Goal: Task Accomplishment & Management: Use online tool/utility

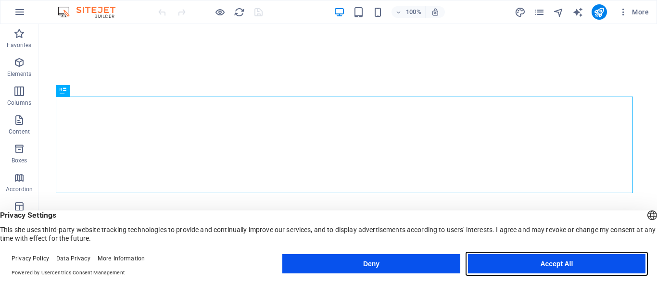
click at [506, 272] on button "Accept All" at bounding box center [556, 263] width 177 height 19
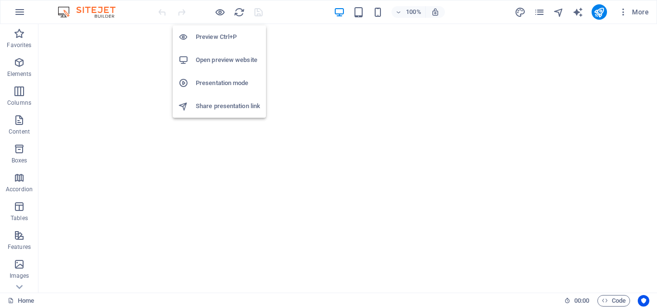
click at [222, 59] on h6 "Open preview website" at bounding box center [228, 60] width 64 height 12
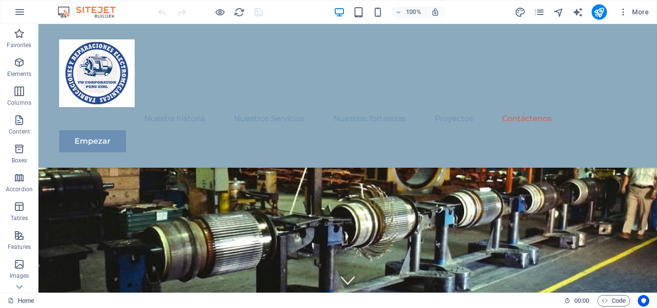
scroll to position [4191, 0]
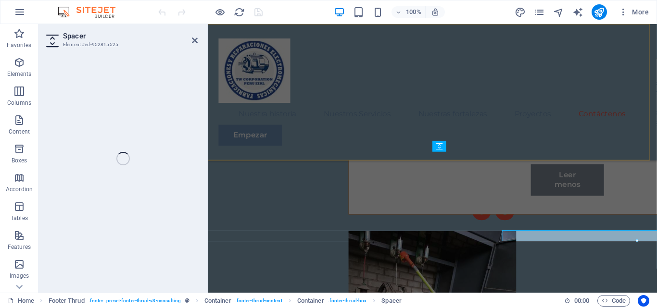
scroll to position [4102, 0]
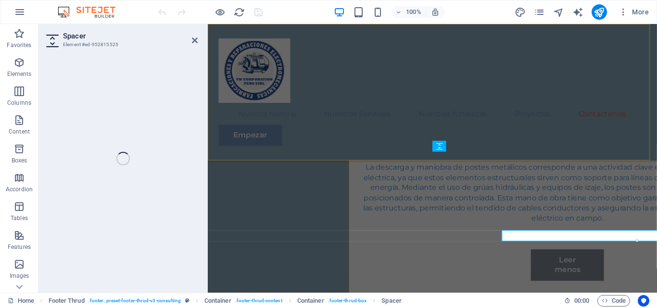
select select "px"
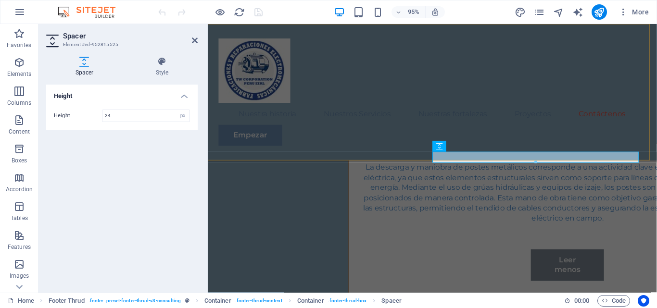
click at [279, 128] on nav "Nuestra historia Nuestros Servicios Nuestras fortalezas Proyectos Contáctenos" at bounding box center [444, 118] width 450 height 23
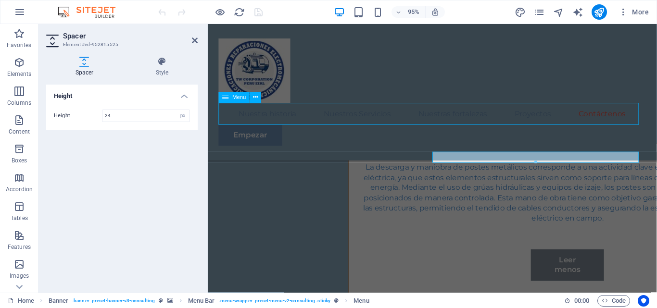
scroll to position [4191, 0]
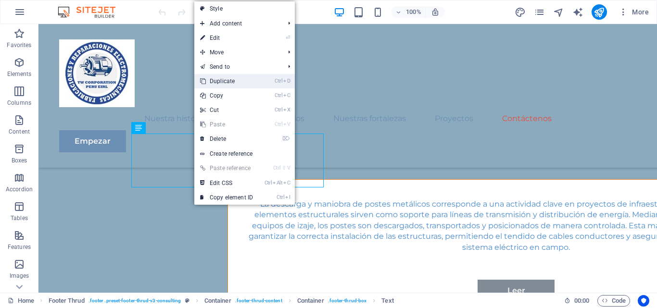
click at [245, 83] on link "Ctrl D Duplicate" at bounding box center [226, 81] width 64 height 14
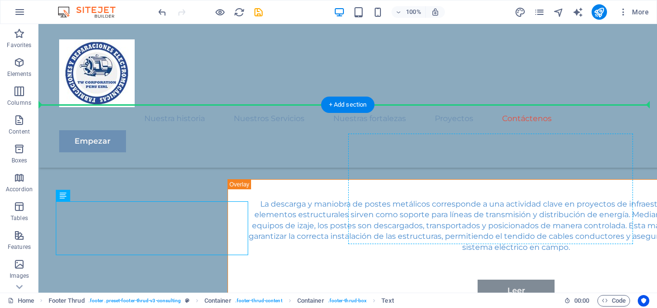
drag, startPoint x: 156, startPoint y: 237, endPoint x: 429, endPoint y: 169, distance: 281.2
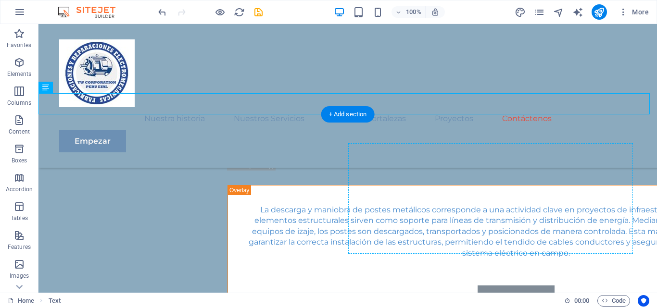
scroll to position [4203, 0]
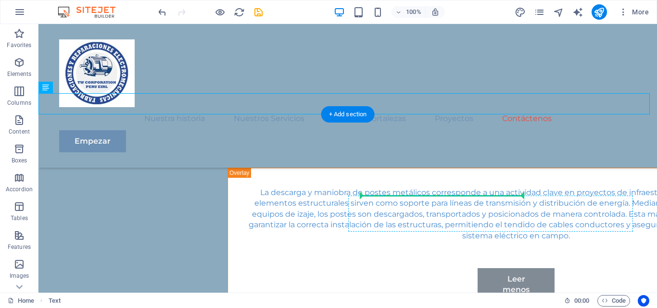
drag, startPoint x: 506, startPoint y: 213, endPoint x: 443, endPoint y: 195, distance: 65.9
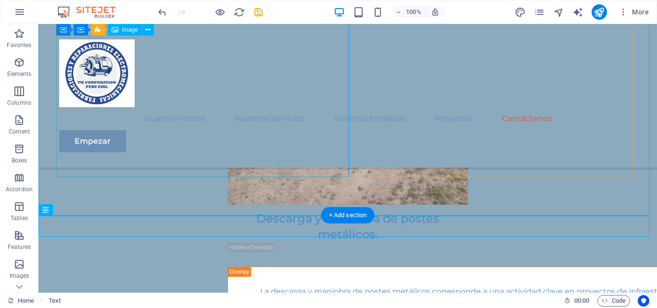
scroll to position [4059, 0]
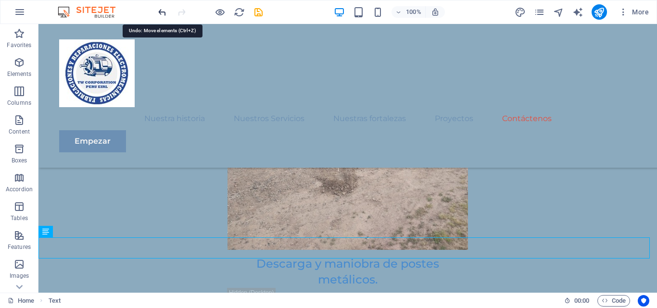
click at [162, 13] on icon "undo" at bounding box center [162, 12] width 11 height 11
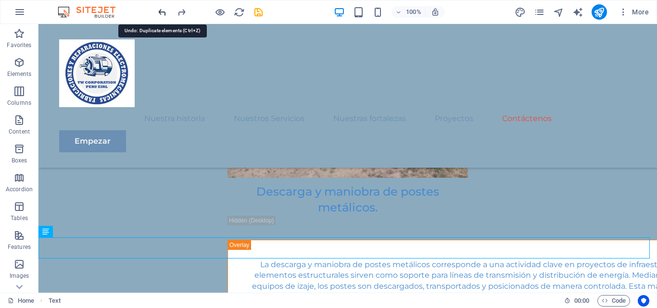
scroll to position [4215, 0]
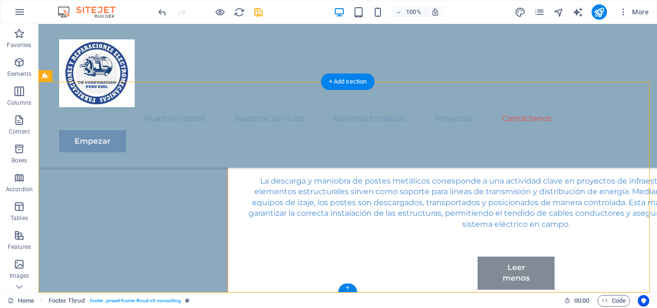
drag, startPoint x: 195, startPoint y: 198, endPoint x: 467, endPoint y: 162, distance: 274.1
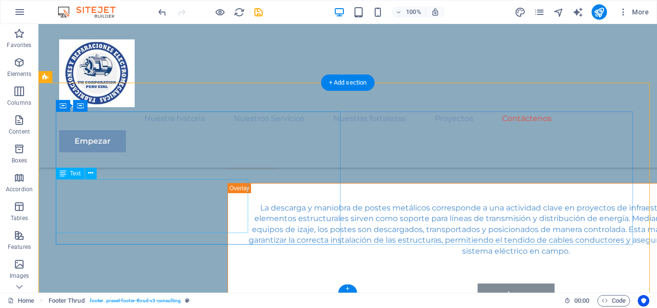
scroll to position [4166, 0]
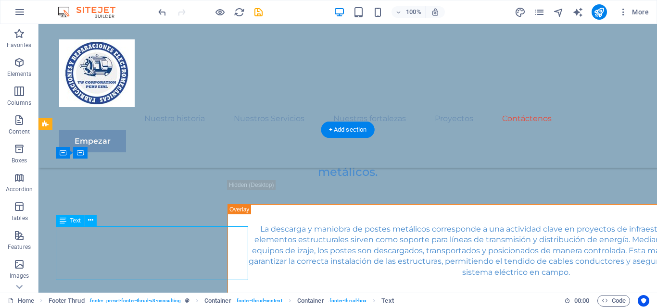
drag, startPoint x: 172, startPoint y: 258, endPoint x: 227, endPoint y: 250, distance: 55.4
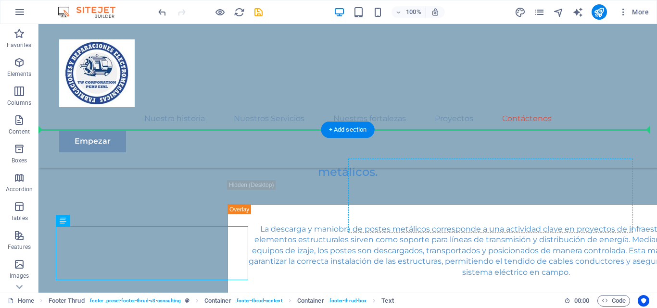
drag, startPoint x: 207, startPoint y: 254, endPoint x: 416, endPoint y: 200, distance: 215.6
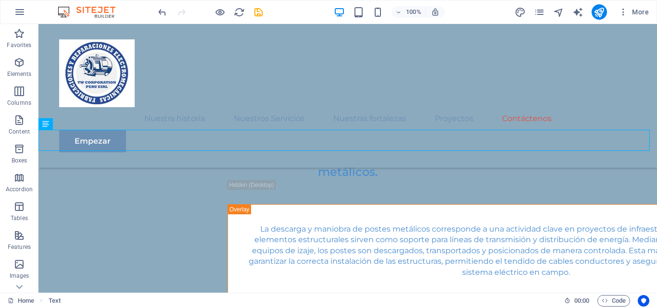
click at [153, 8] on div "100% More" at bounding box center [328, 11] width 656 height 23
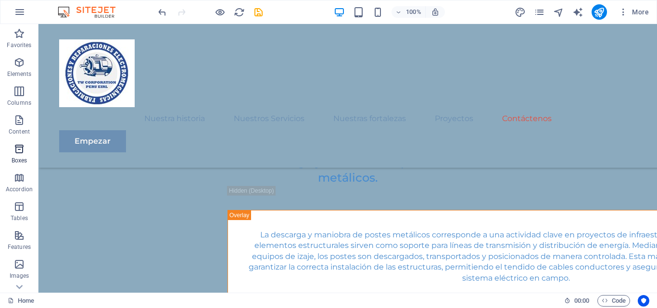
click at [19, 147] on icon "button" at bounding box center [19, 149] width 12 height 12
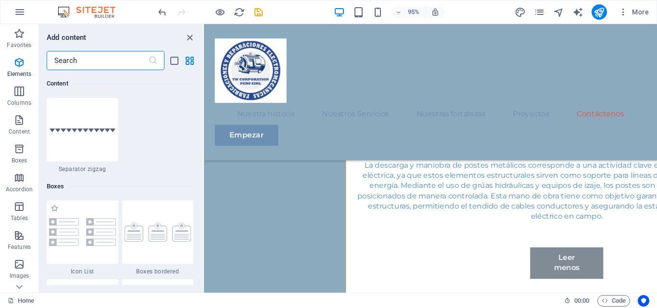
scroll to position [2653, 0]
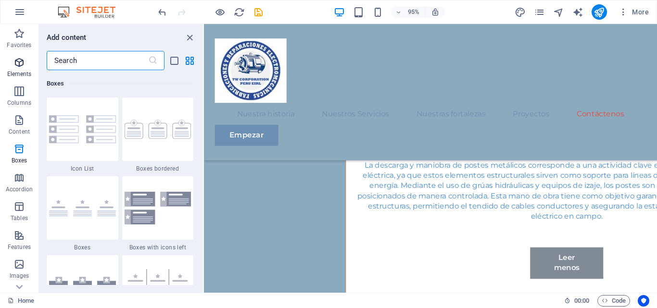
click at [21, 65] on icon "button" at bounding box center [19, 63] width 12 height 12
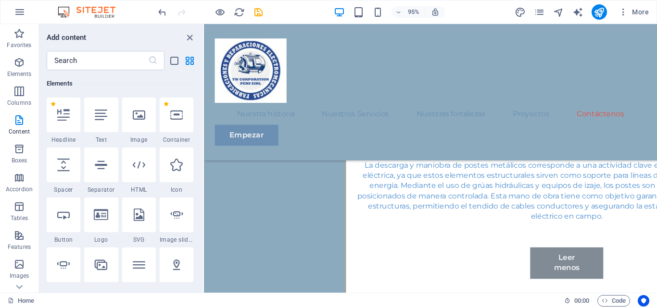
scroll to position [102, 0]
click at [109, 128] on div at bounding box center [101, 115] width 34 height 35
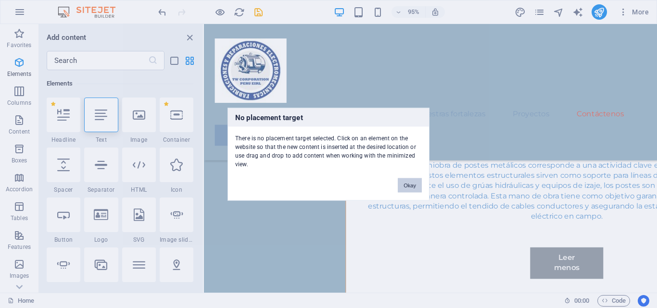
click at [406, 181] on button "Okay" at bounding box center [410, 185] width 24 height 14
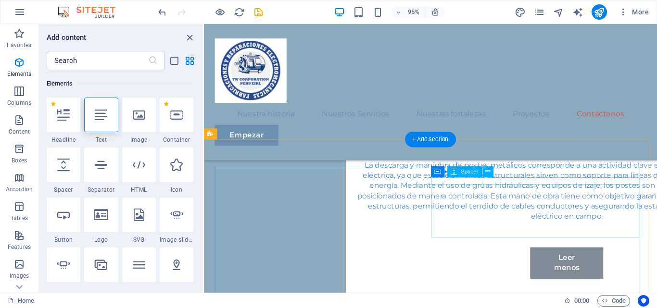
scroll to position [4019, 0]
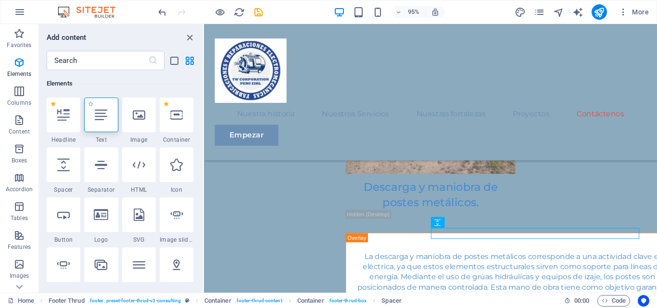
click at [102, 128] on div at bounding box center [101, 115] width 34 height 35
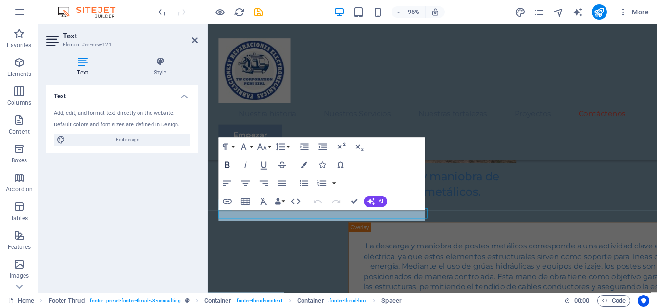
scroll to position [4022, 0]
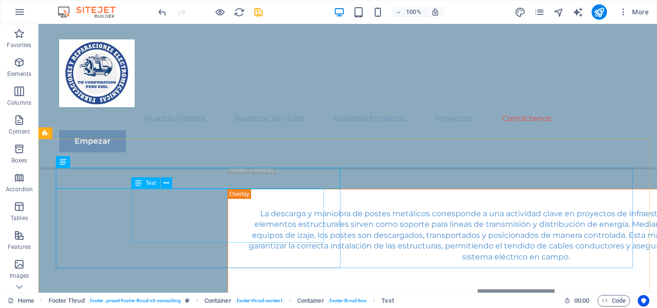
scroll to position [4182, 0]
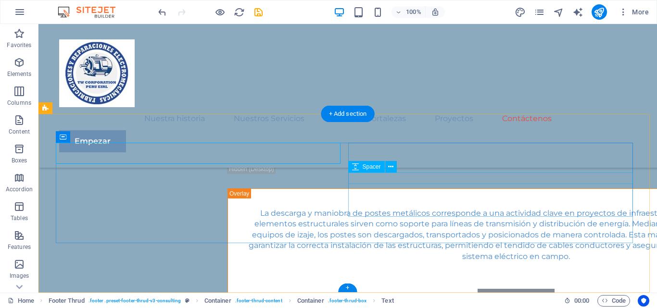
drag, startPoint x: 143, startPoint y: 181, endPoint x: 436, endPoint y: 173, distance: 293.0
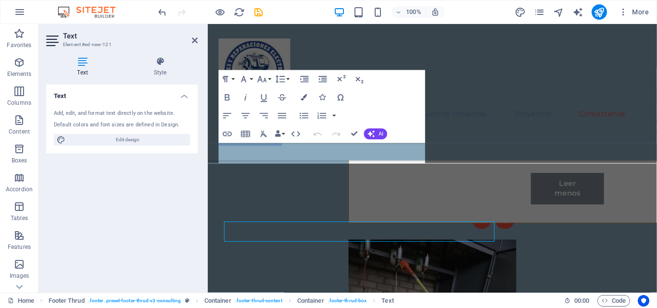
scroll to position [4093, 0]
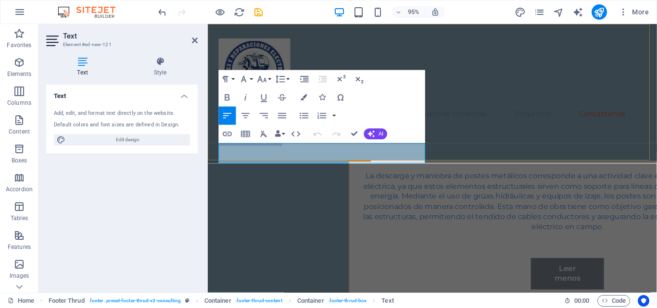
drag, startPoint x: 386, startPoint y: 45, endPoint x: 364, endPoint y: 45, distance: 21.6
click at [385, 45] on div "Menú Nuestra historia Nuestros Servicios Nuestras fortalezas Proyectos Contácte…" at bounding box center [444, 96] width 473 height 144
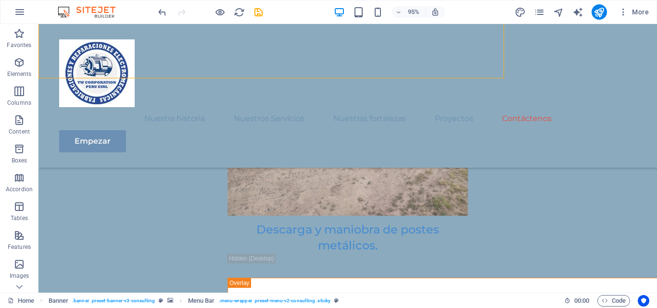
scroll to position [4182, 0]
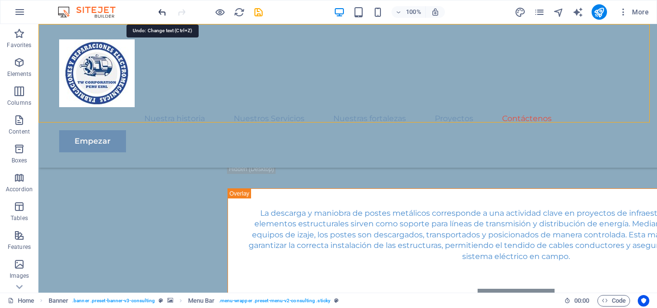
click at [159, 12] on icon "undo" at bounding box center [162, 12] width 11 height 11
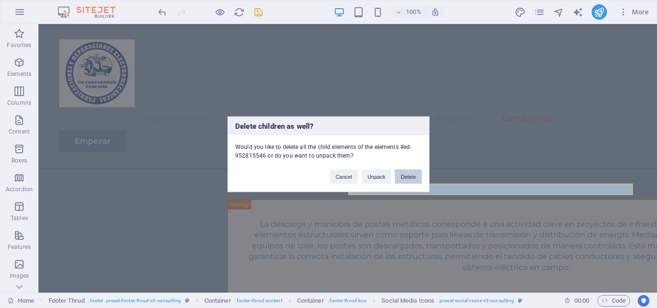
click at [410, 173] on button "Delete" at bounding box center [408, 176] width 27 height 14
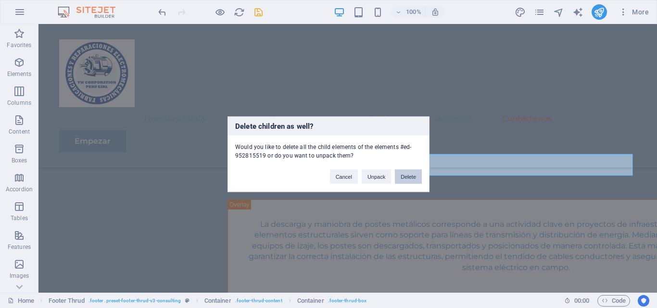
click at [409, 176] on button "Delete" at bounding box center [408, 176] width 27 height 14
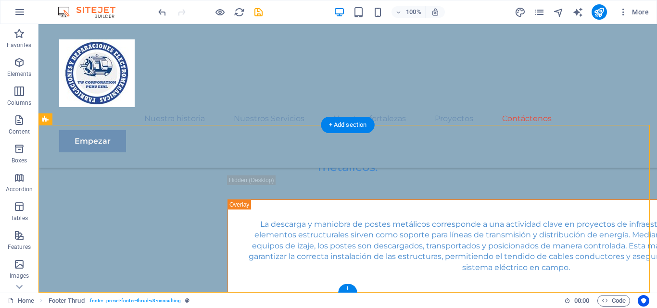
drag, startPoint x: 274, startPoint y: 159, endPoint x: 272, endPoint y: 235, distance: 75.5
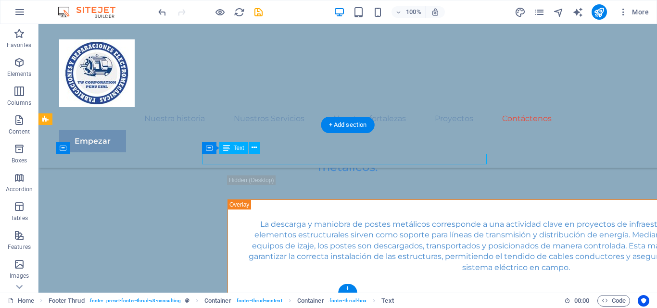
scroll to position [4161, 0]
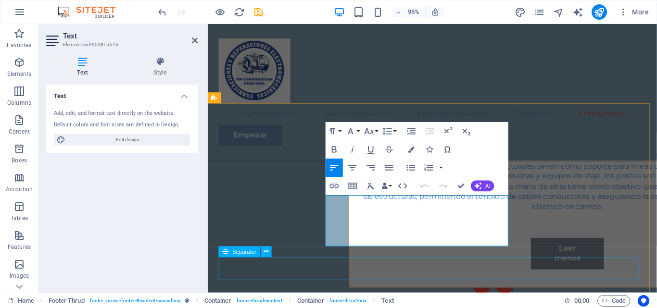
scroll to position [4118, 0]
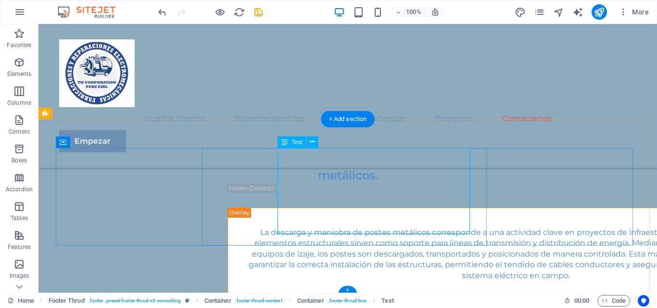
scroll to position [4179, 0]
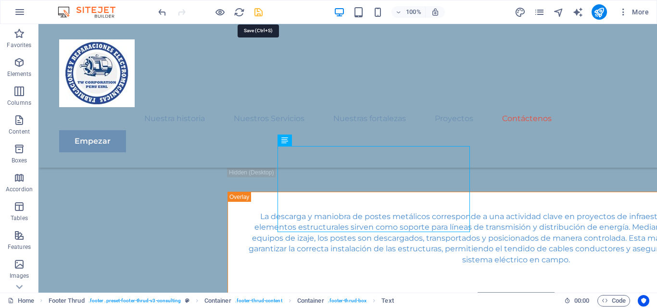
click at [258, 14] on icon "save" at bounding box center [258, 12] width 11 height 11
checkbox input "false"
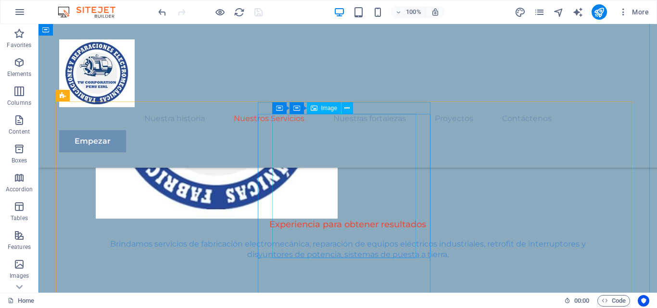
scroll to position [956, 0]
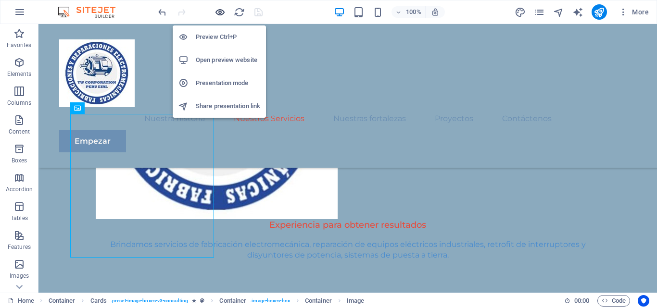
click at [218, 11] on icon "button" at bounding box center [220, 12] width 11 height 11
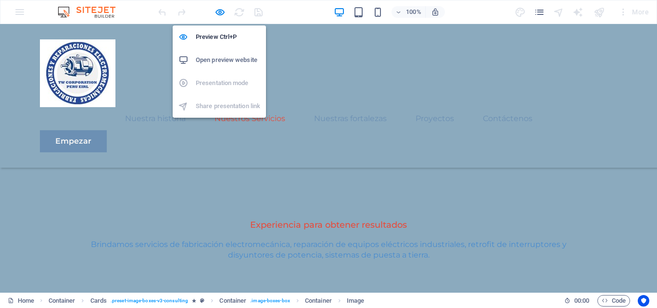
click at [214, 62] on h6 "Open preview website" at bounding box center [228, 60] width 64 height 12
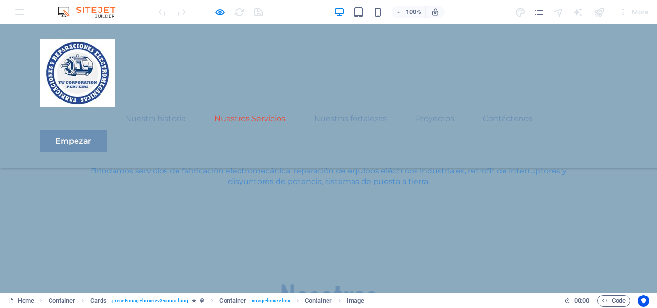
scroll to position [1101, 0]
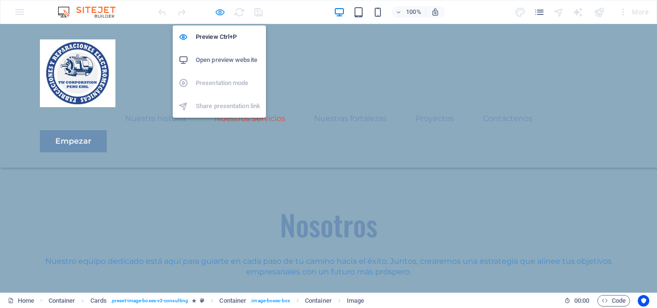
click at [217, 10] on icon "button" at bounding box center [220, 12] width 11 height 11
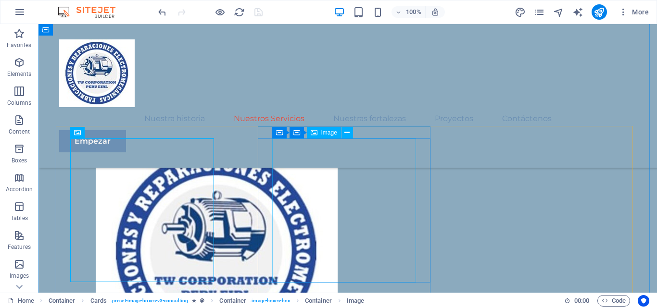
scroll to position [812, 0]
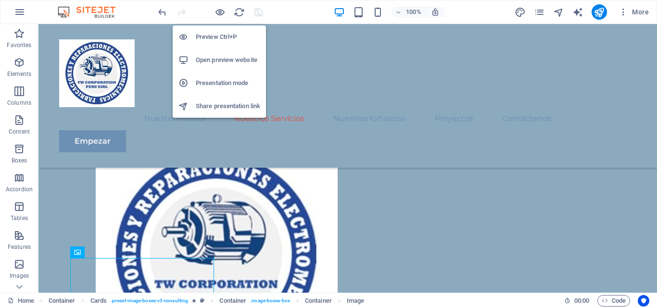
click at [220, 57] on h6 "Open preview website" at bounding box center [228, 60] width 64 height 12
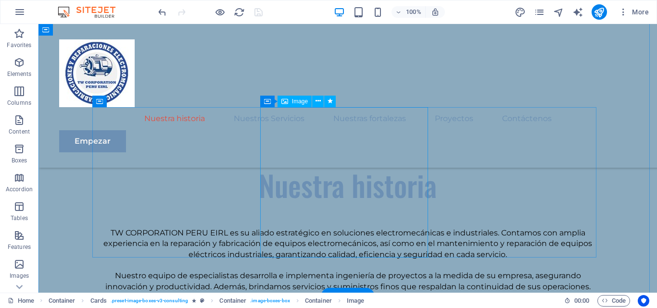
scroll to position [620, 0]
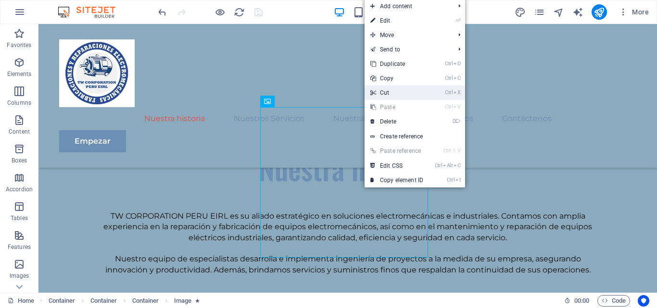
click at [398, 91] on link "Ctrl X Cut" at bounding box center [397, 93] width 64 height 14
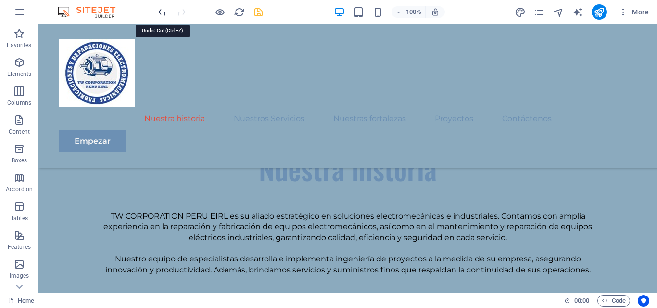
click at [161, 16] on icon "undo" at bounding box center [162, 12] width 11 height 11
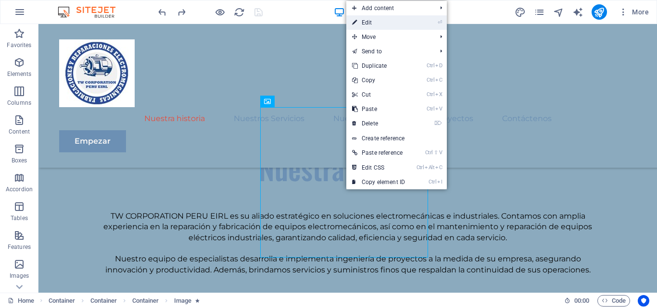
drag, startPoint x: 399, startPoint y: 22, endPoint x: 195, endPoint y: 5, distance: 204.6
click at [399, 22] on link "⏎ Edit" at bounding box center [378, 22] width 64 height 14
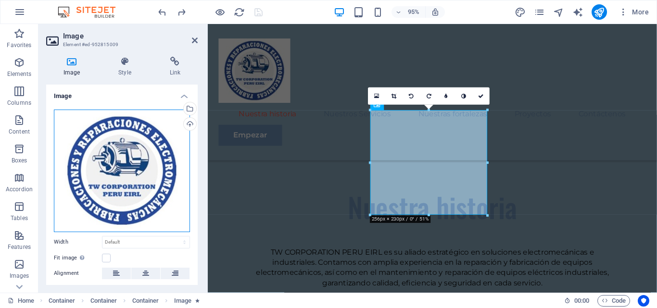
click at [133, 142] on div "Drag files here, click to choose files or select files from Files or our free s…" at bounding box center [122, 171] width 136 height 123
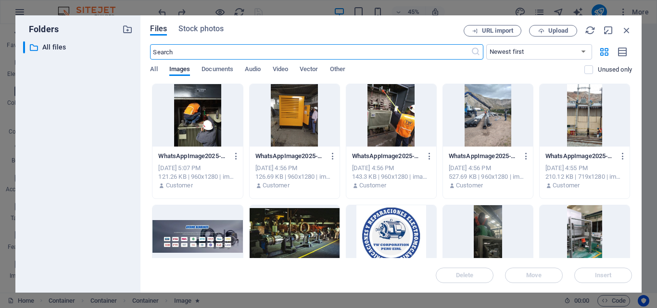
click at [381, 228] on div at bounding box center [391, 236] width 90 height 63
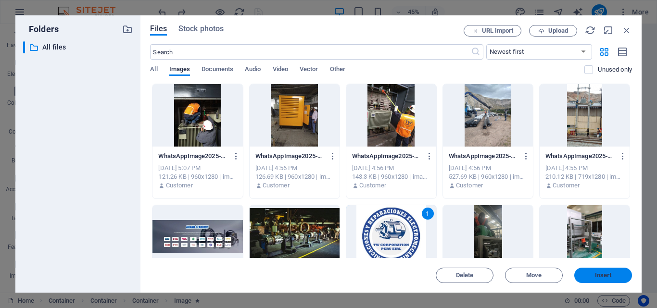
click at [596, 277] on span "Insert" at bounding box center [603, 276] width 17 height 6
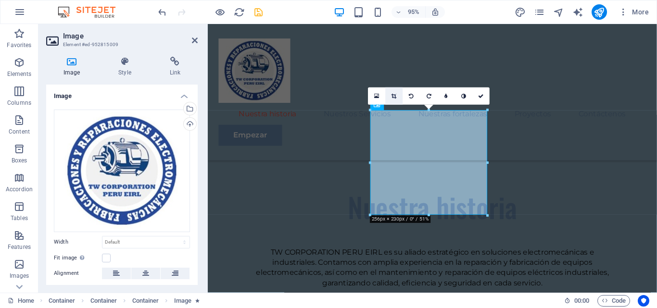
click at [396, 95] on icon at bounding box center [394, 95] width 5 height 5
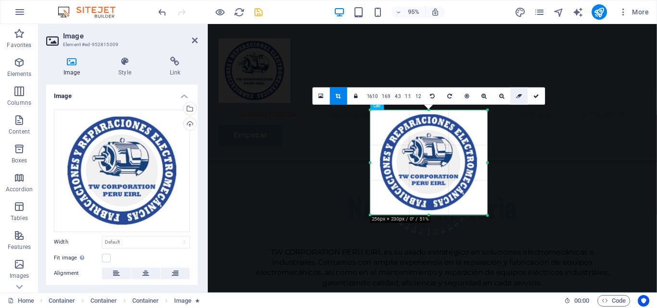
click at [515, 98] on link at bounding box center [518, 96] width 17 height 17
drag, startPoint x: 431, startPoint y: 151, endPoint x: 403, endPoint y: 165, distance: 31.6
click at [107, 135] on div "Drag files here, click to choose files or select files from Files or our free s…" at bounding box center [122, 171] width 136 height 123
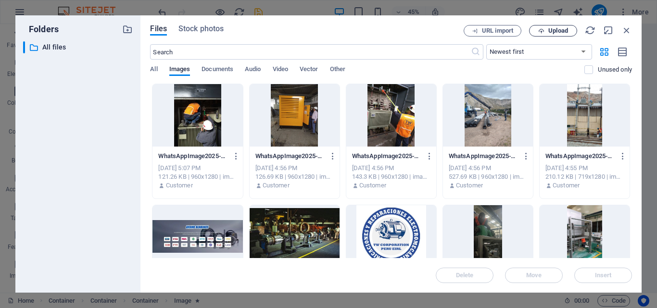
click at [537, 29] on span "Upload" at bounding box center [552, 31] width 39 height 6
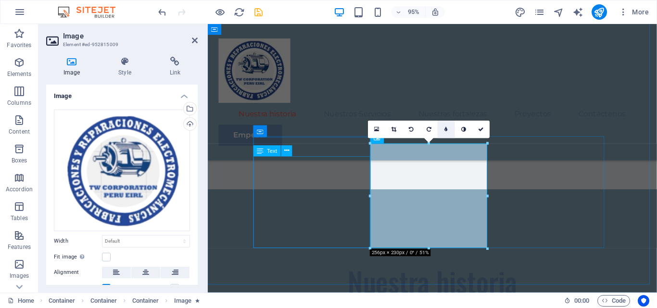
scroll to position [523, 0]
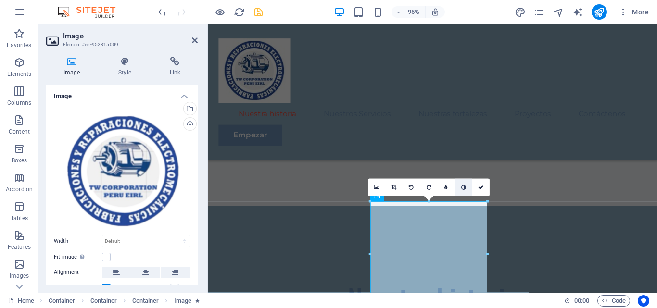
click at [459, 185] on link at bounding box center [463, 187] width 17 height 17
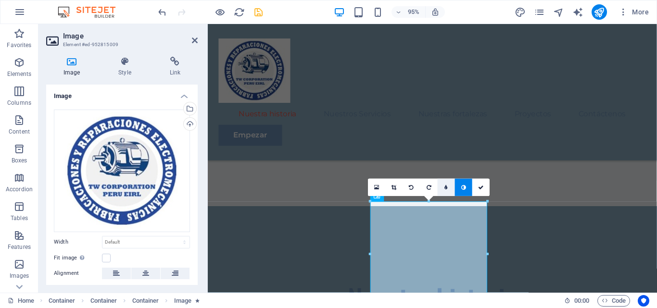
click at [447, 187] on icon at bounding box center [445, 187] width 3 height 5
type input "6"
click at [470, 186] on icon at bounding box center [470, 187] width 5 height 5
type input "5"
type input "4"
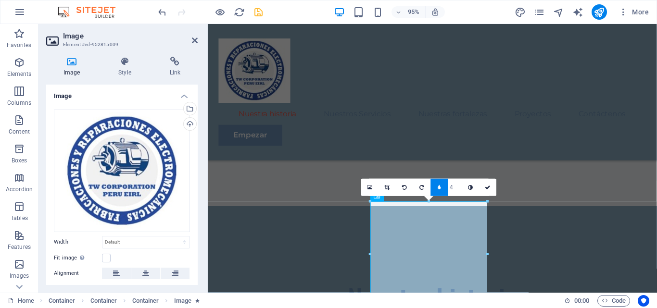
type input "5"
click at [437, 189] on link at bounding box center [439, 187] width 17 height 17
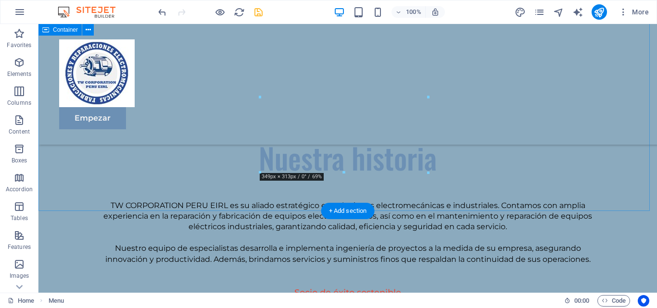
scroll to position [759, 0]
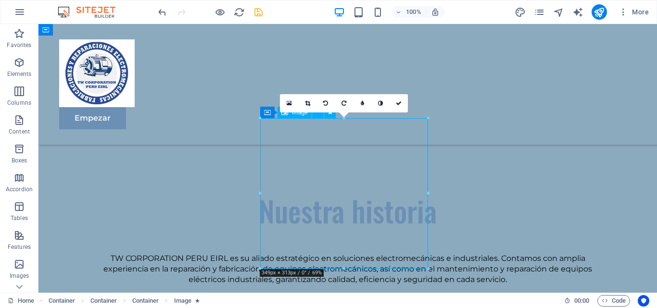
scroll to position [614, 0]
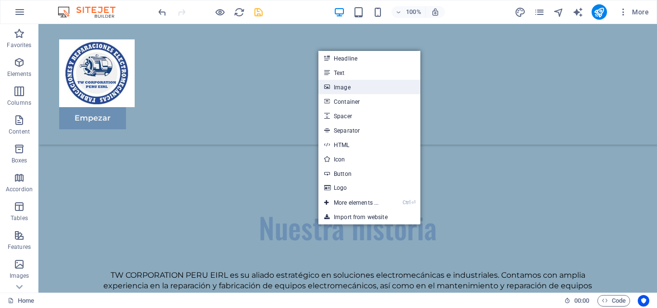
click at [348, 82] on link "Image" at bounding box center [369, 87] width 102 height 14
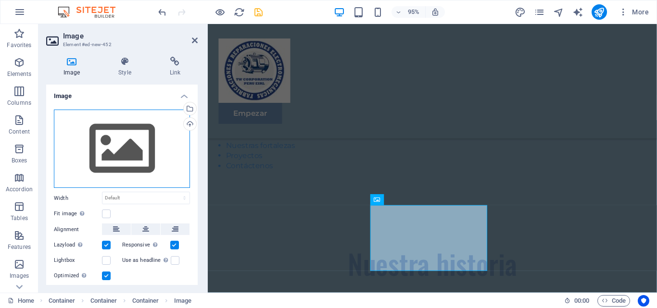
click at [140, 127] on div "Drag files here, click to choose files or select files from Files or our free s…" at bounding box center [122, 149] width 136 height 79
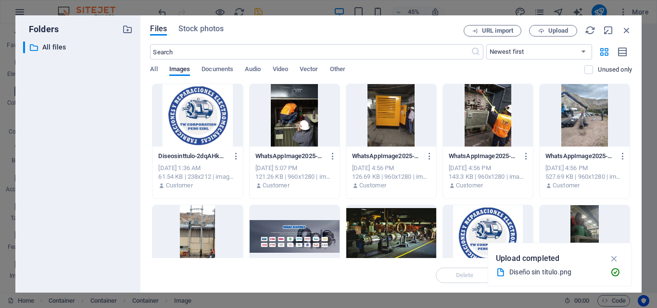
click at [185, 101] on div at bounding box center [197, 115] width 90 height 63
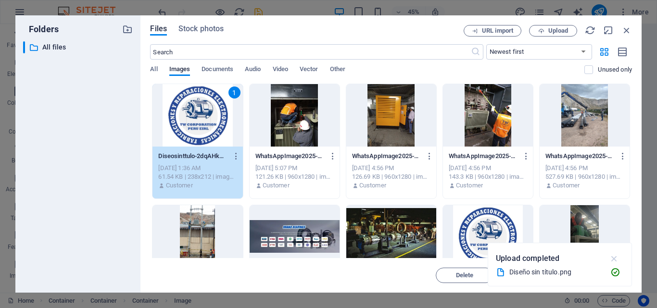
click at [617, 257] on icon "button" at bounding box center [614, 258] width 11 height 11
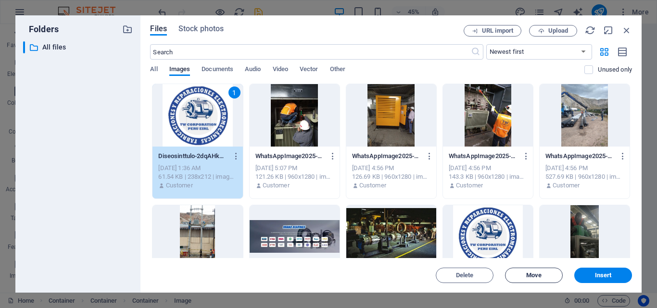
click at [557, 275] on span "Move" at bounding box center [533, 276] width 49 height 6
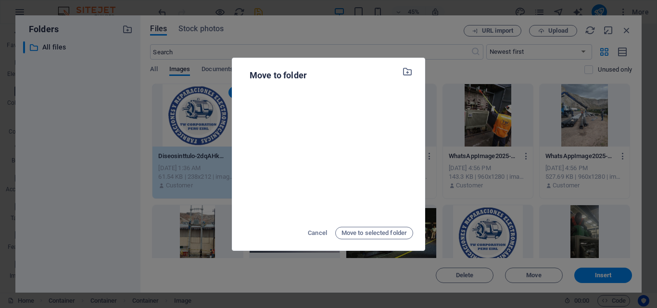
drag, startPoint x: 323, startPoint y: 236, endPoint x: 331, endPoint y: 230, distance: 10.0
click at [324, 233] on span "Cancel" at bounding box center [317, 234] width 19 height 12
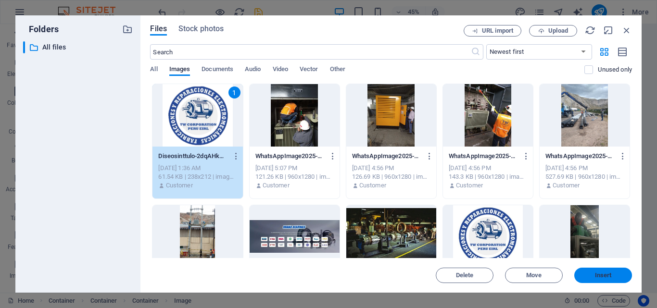
click at [602, 275] on span "Insert" at bounding box center [603, 276] width 17 height 6
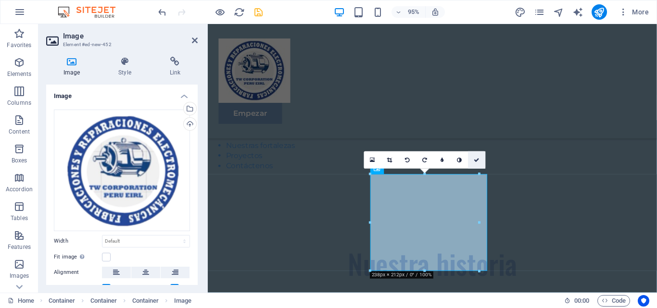
click at [477, 162] on icon at bounding box center [477, 160] width 6 height 5
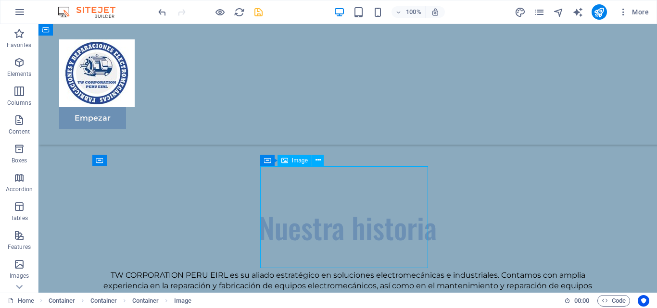
drag, startPoint x: 341, startPoint y: 197, endPoint x: 385, endPoint y: 196, distance: 44.7
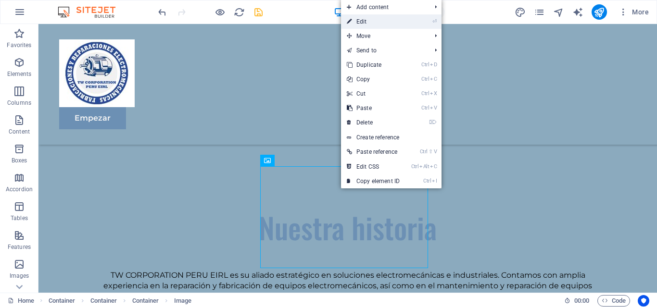
click at [360, 15] on link "⏎ Edit" at bounding box center [373, 21] width 64 height 14
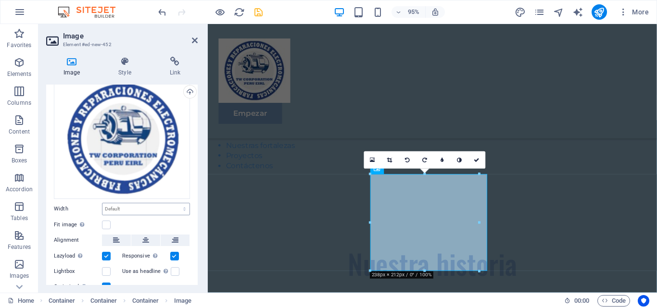
scroll to position [48, 0]
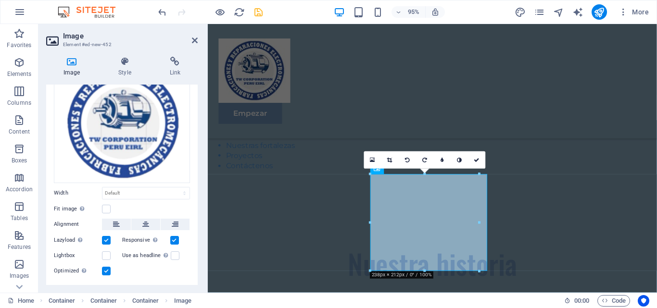
drag, startPoint x: 103, startPoint y: 271, endPoint x: 108, endPoint y: 272, distance: 5.0
click at [107, 272] on label at bounding box center [106, 271] width 9 height 9
click at [0, 0] on input "Optimized Images are compressed to improve page speed." at bounding box center [0, 0] width 0 height 0
click at [107, 267] on label at bounding box center [106, 271] width 9 height 9
click at [0, 0] on input "Optimized Images are compressed to improve page speed." at bounding box center [0, 0] width 0 height 0
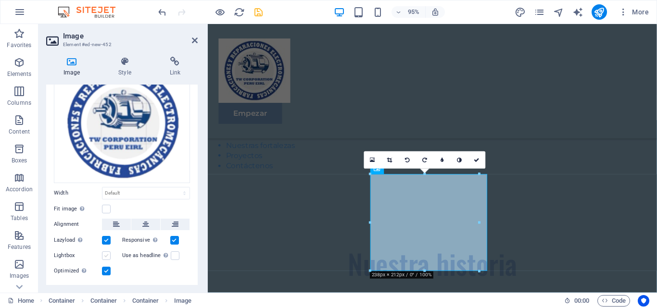
click at [107, 254] on label at bounding box center [106, 256] width 9 height 9
click at [0, 0] on input "Lightbox" at bounding box center [0, 0] width 0 height 0
click at [174, 252] on label at bounding box center [175, 256] width 9 height 9
click at [0, 0] on input "Use as headline The image will be wrapped in an H1 headline tag. Useful for giv…" at bounding box center [0, 0] width 0 height 0
click at [148, 222] on button at bounding box center [145, 225] width 29 height 12
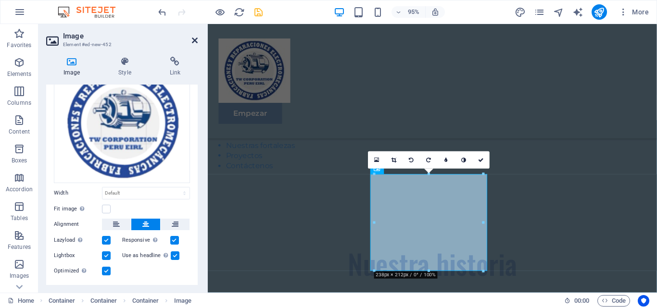
click at [192, 37] on icon at bounding box center [195, 41] width 6 height 8
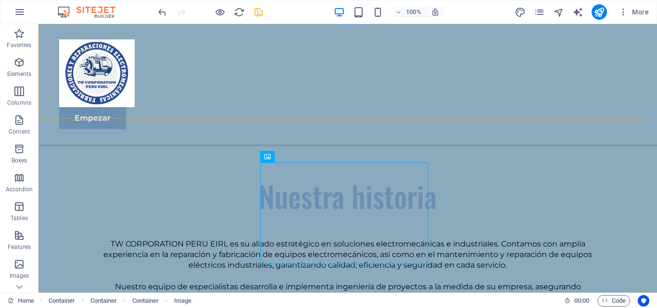
scroll to position [662, 0]
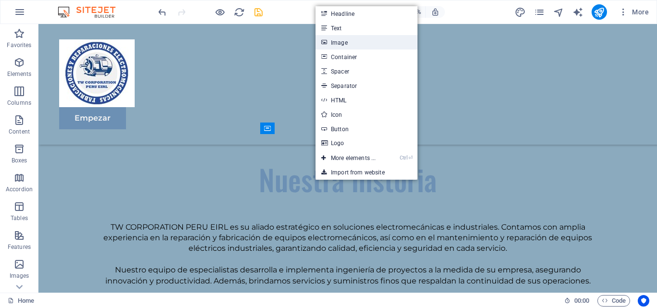
click at [341, 38] on link "Image" at bounding box center [367, 42] width 102 height 14
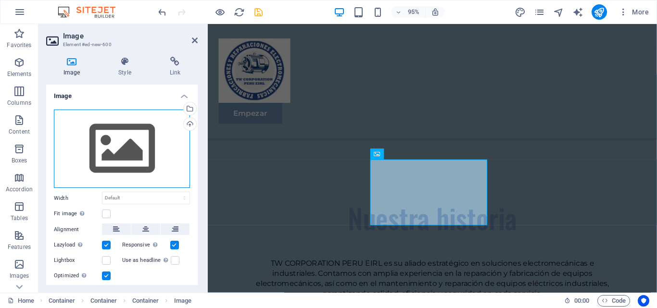
click at [116, 133] on div "Drag files here, click to choose files or select files from Files or our free s…" at bounding box center [122, 149] width 136 height 79
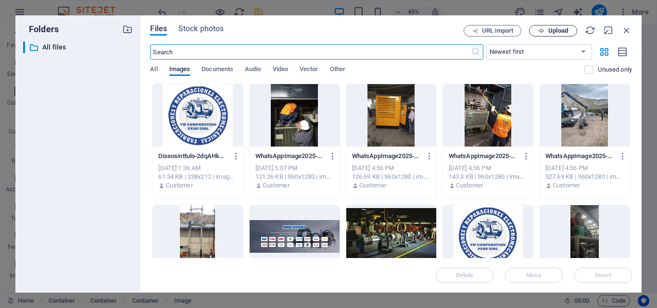
click at [544, 30] on span "Upload" at bounding box center [552, 31] width 39 height 6
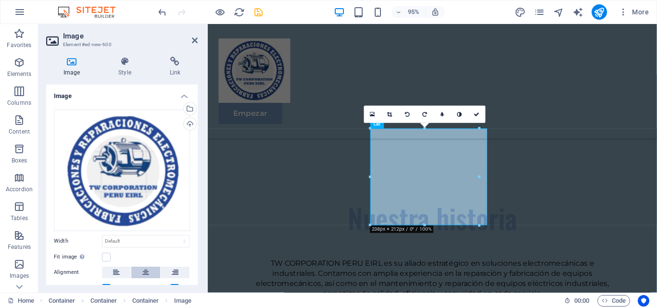
click at [144, 274] on icon at bounding box center [145, 273] width 7 height 12
drag, startPoint x: 192, startPoint y: 39, endPoint x: 364, endPoint y: 90, distance: 179.0
click at [192, 39] on icon at bounding box center [195, 41] width 6 height 8
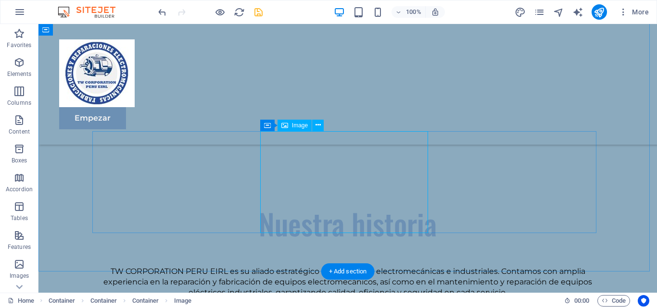
scroll to position [614, 0]
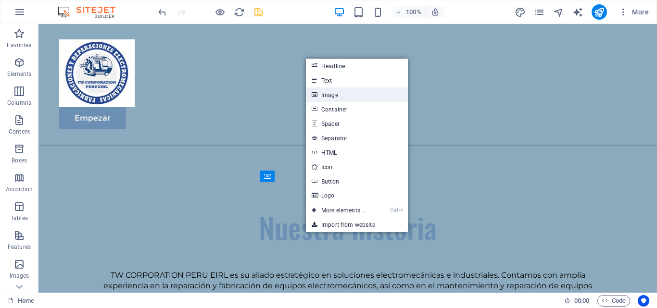
click at [340, 96] on link "Image" at bounding box center [357, 95] width 102 height 14
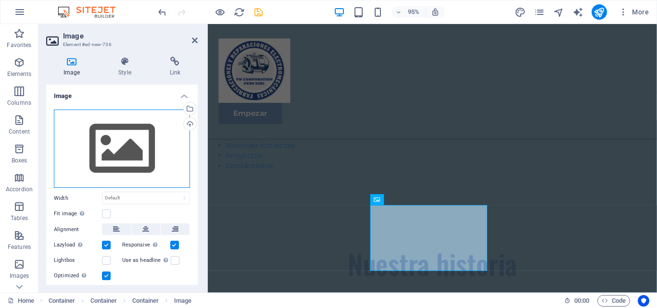
click at [110, 141] on div "Drag files here, click to choose files or select files from Files or our free s…" at bounding box center [122, 149] width 136 height 79
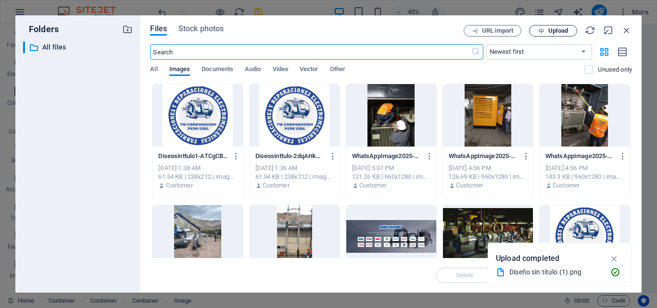
click at [539, 33] on icon "button" at bounding box center [541, 31] width 6 height 6
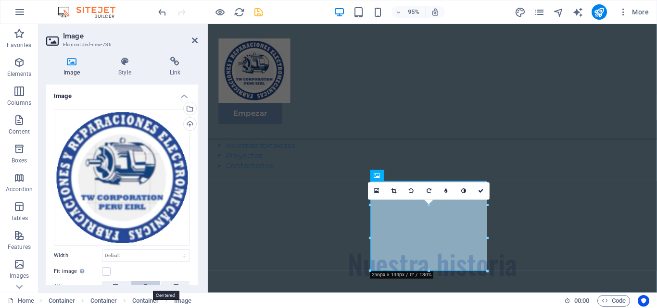
click at [149, 282] on button at bounding box center [145, 287] width 29 height 12
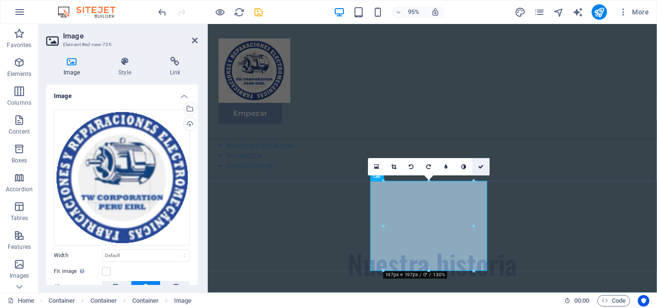
click at [480, 162] on link at bounding box center [480, 166] width 17 height 17
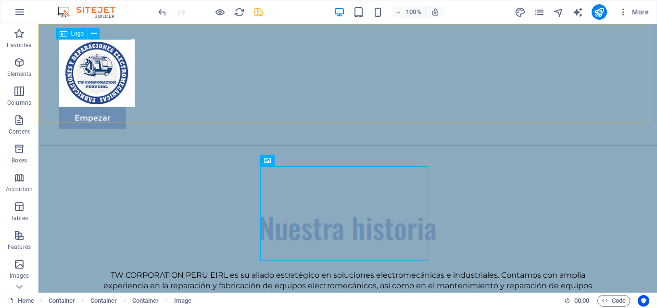
click at [75, 79] on div at bounding box center [347, 73] width 577 height 68
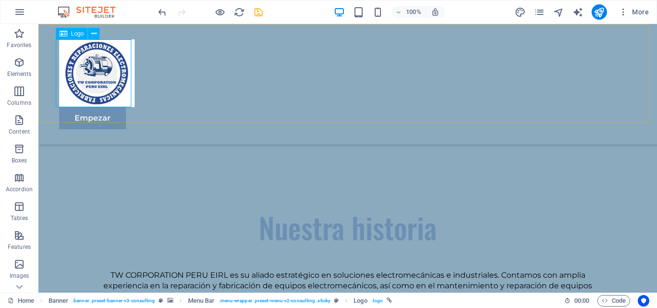
click at [72, 34] on span "Logo" at bounding box center [77, 34] width 13 height 6
click at [96, 33] on button at bounding box center [94, 34] width 12 height 12
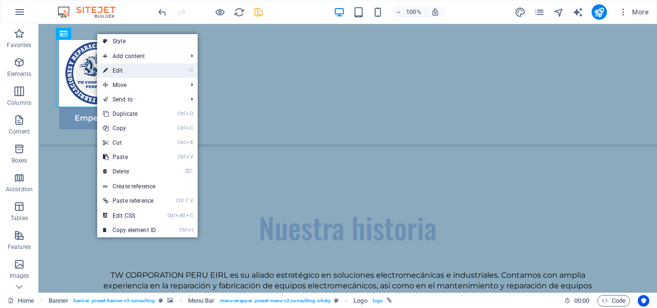
click at [122, 67] on link "⏎ Edit" at bounding box center [129, 70] width 64 height 14
select select "px"
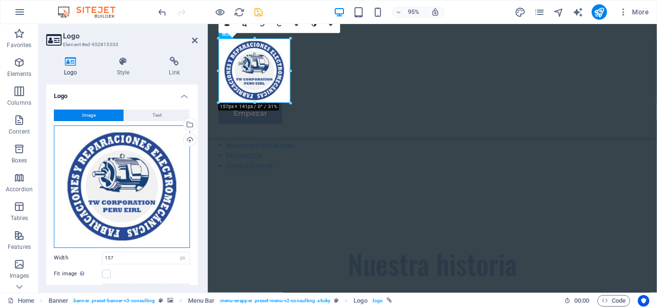
click at [96, 193] on div "Drag files here, click to choose files or select files from Files or our free s…" at bounding box center [122, 187] width 136 height 123
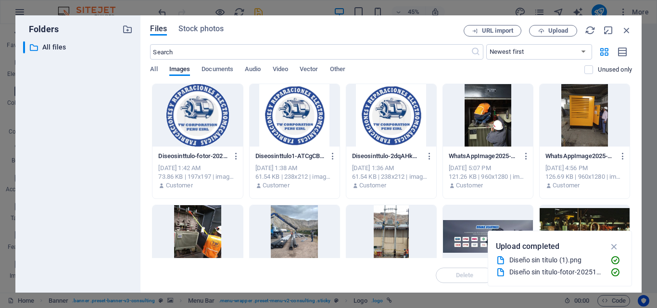
click at [205, 121] on div at bounding box center [197, 115] width 90 height 63
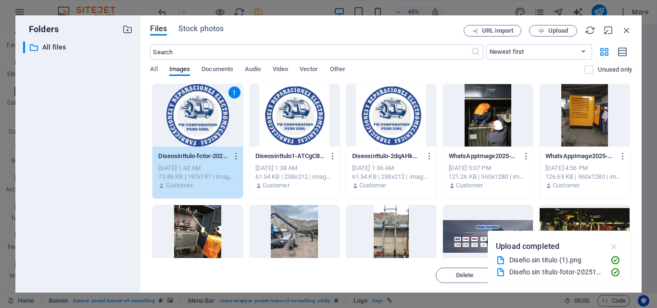
click at [615, 243] on icon "button" at bounding box center [614, 246] width 11 height 11
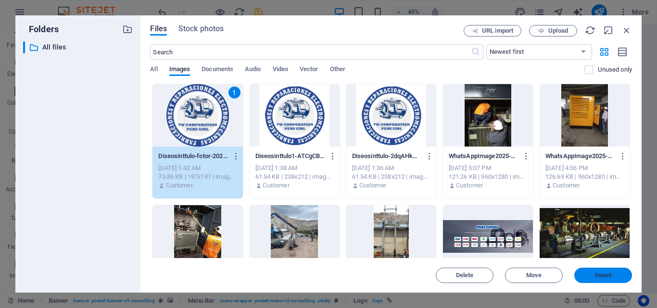
click at [595, 272] on button "Insert" at bounding box center [603, 275] width 58 height 15
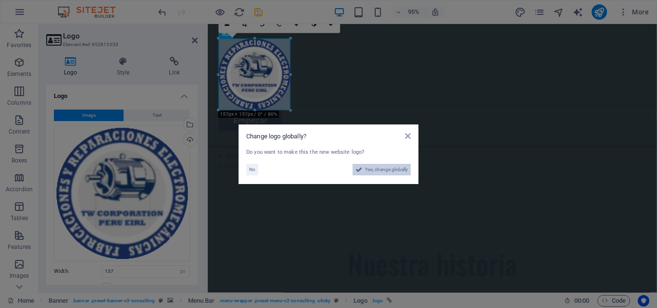
click at [375, 168] on span "Yes, change globally" at bounding box center [386, 170] width 43 height 12
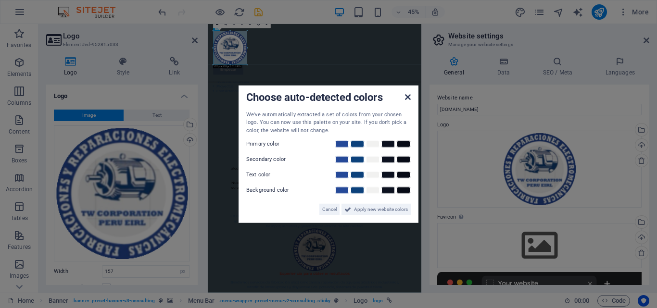
click at [407, 98] on icon at bounding box center [408, 97] width 6 height 8
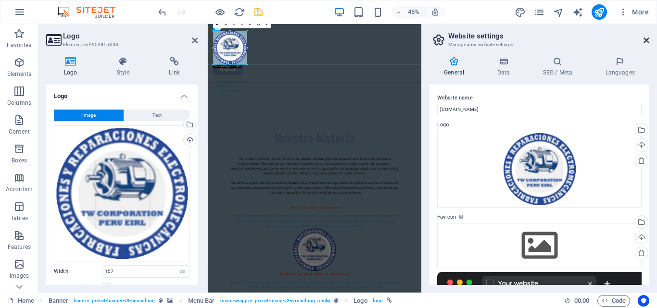
click at [645, 38] on icon at bounding box center [647, 41] width 6 height 8
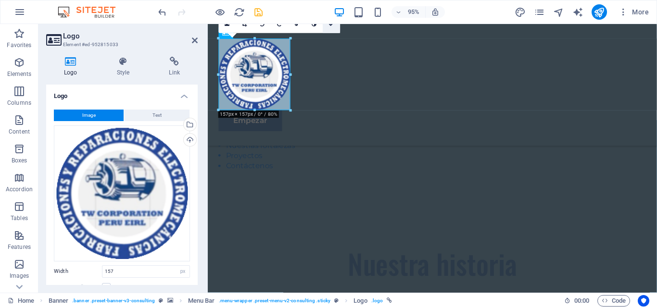
click at [331, 27] on link at bounding box center [331, 24] width 17 height 17
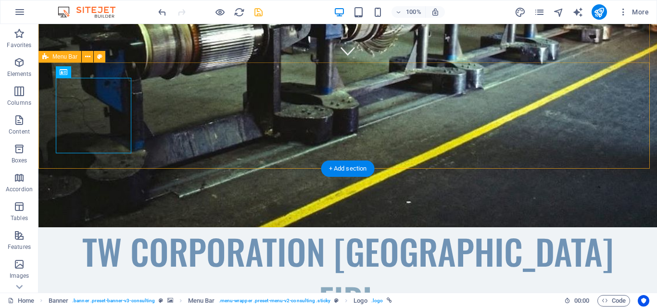
scroll to position [374, 0]
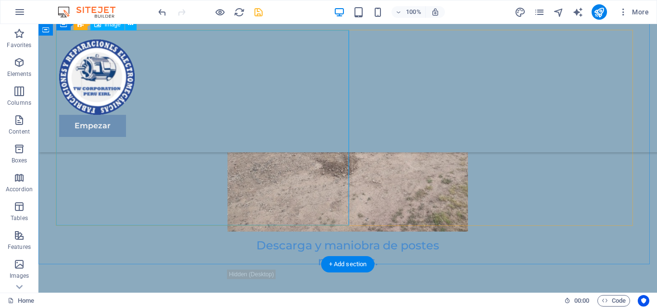
scroll to position [3981, 0]
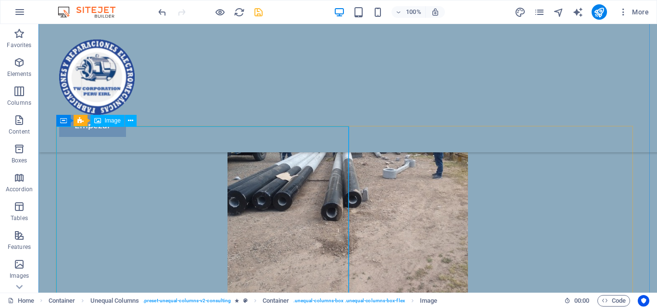
scroll to position [3933, 0]
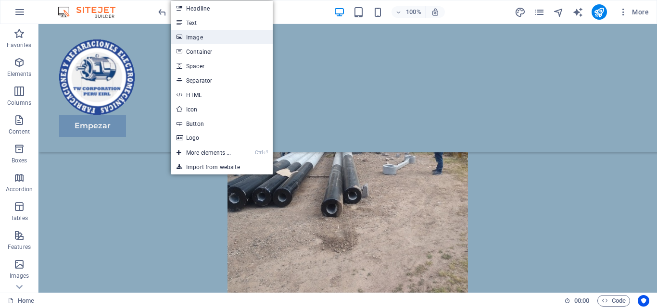
drag, startPoint x: 186, startPoint y: 37, endPoint x: 0, endPoint y: 64, distance: 188.2
click at [186, 37] on link "Image" at bounding box center [222, 37] width 102 height 14
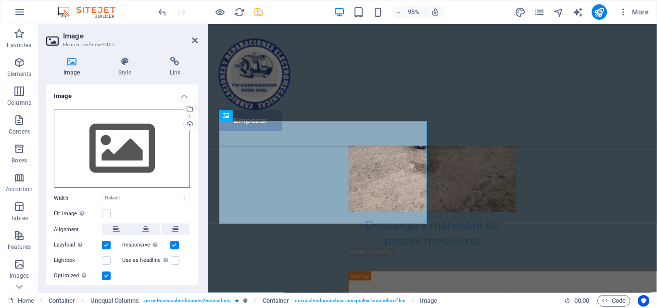
click at [159, 152] on div "Drag files here, click to choose files or select files from Files or our free s…" at bounding box center [122, 149] width 136 height 79
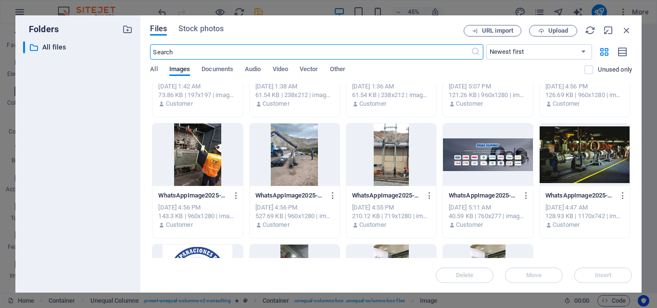
scroll to position [96, 0]
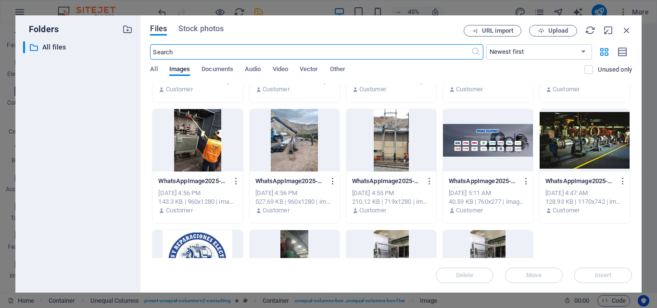
click at [295, 144] on div at bounding box center [295, 140] width 90 height 63
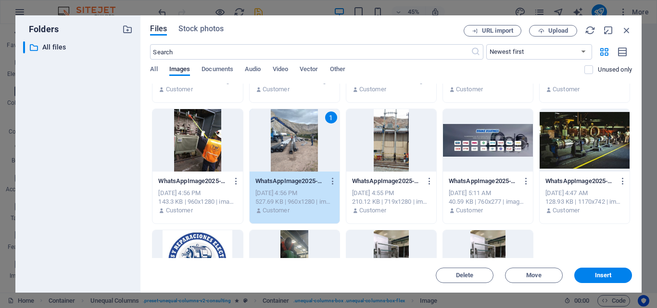
click at [286, 154] on div "1" at bounding box center [295, 140] width 90 height 63
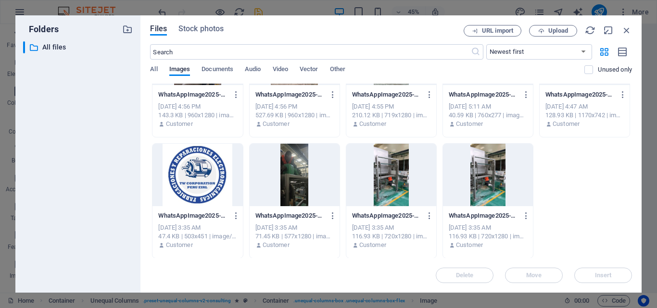
scroll to position [183, 0]
click at [384, 190] on div at bounding box center [391, 174] width 90 height 63
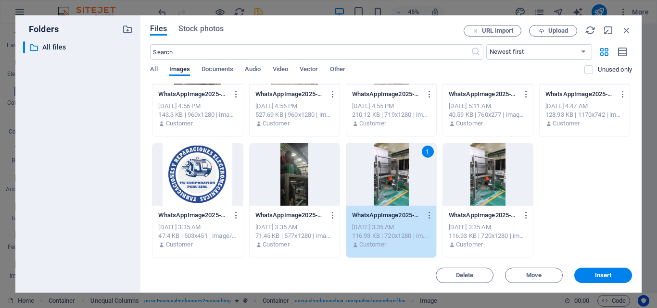
click at [294, 179] on div at bounding box center [295, 174] width 90 height 63
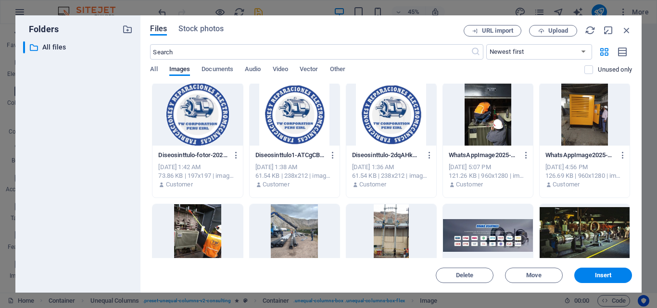
scroll to position [0, 0]
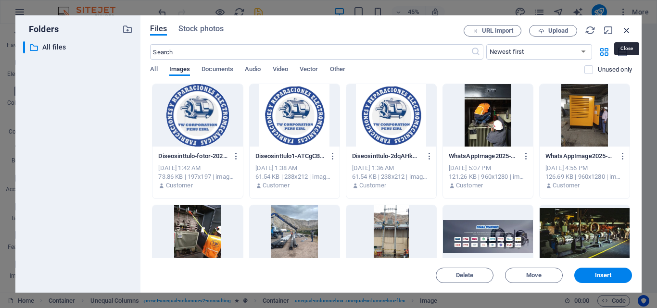
click at [624, 34] on icon "button" at bounding box center [626, 30] width 11 height 11
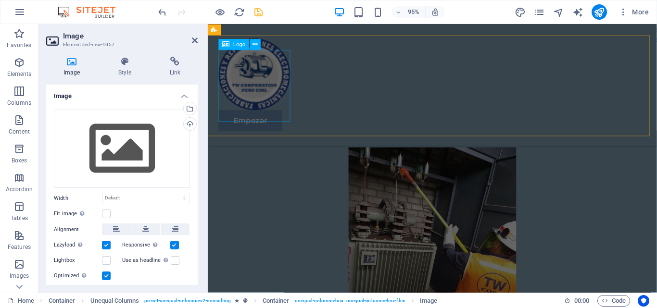
scroll to position [4164, 0]
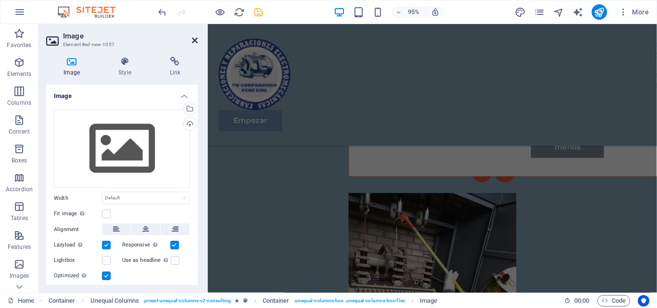
click at [195, 40] on icon at bounding box center [195, 41] width 6 height 8
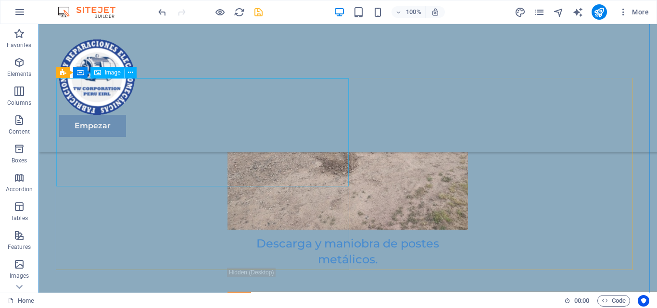
scroll to position [3981, 0]
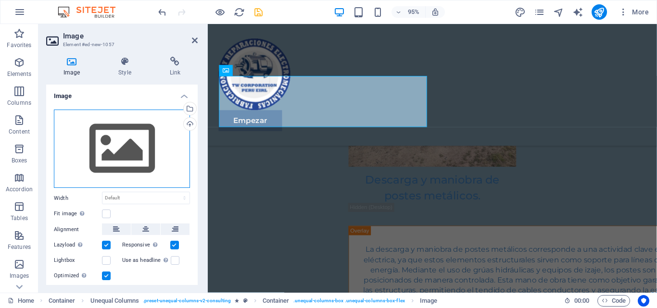
click at [120, 157] on div "Drag files here, click to choose files or select files from Files or our free s…" at bounding box center [122, 149] width 136 height 79
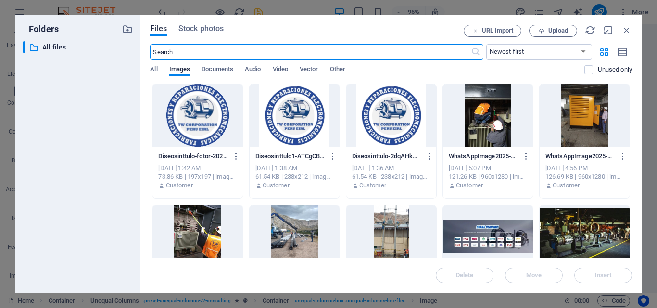
scroll to position [3901, 0]
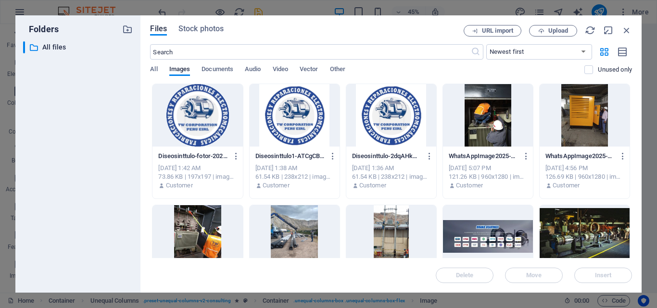
click at [548, 37] on div "Files Stock photos URL import Upload ​ Newest first Oldest first Name (A-Z) Nam…" at bounding box center [391, 154] width 482 height 258
click at [545, 33] on span "Upload" at bounding box center [552, 31] width 39 height 6
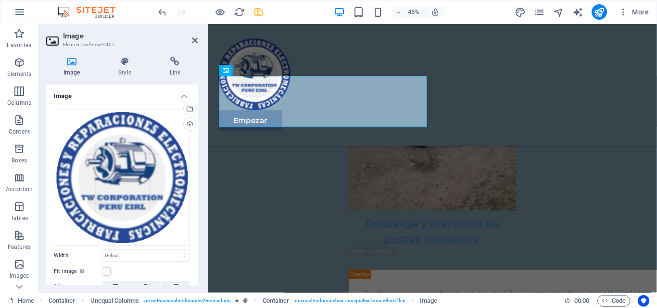
scroll to position [3947, 0]
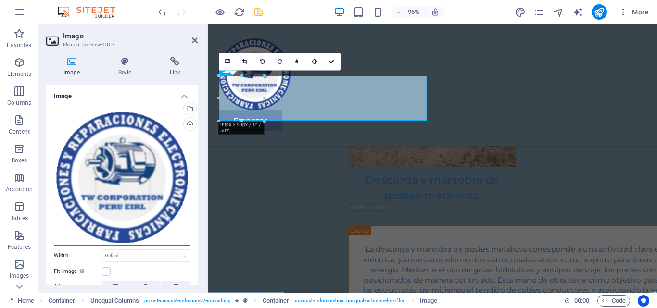
click at [155, 175] on div "Drag files here, click to choose files or select files from Files or our free s…" at bounding box center [122, 178] width 136 height 136
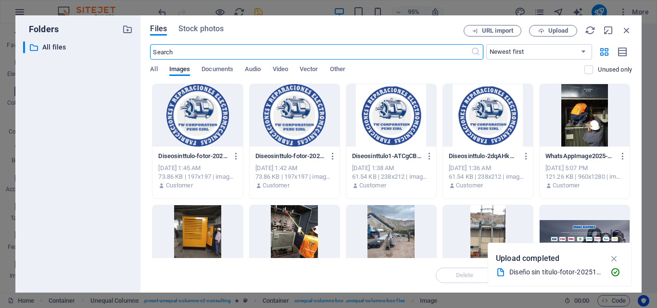
scroll to position [3901, 0]
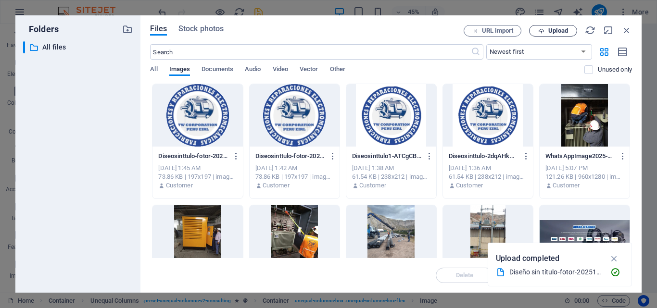
click at [556, 31] on span "Upload" at bounding box center [558, 31] width 20 height 6
click at [552, 34] on span "Upload" at bounding box center [558, 31] width 20 height 6
click at [625, 29] on icon "button" at bounding box center [626, 30] width 11 height 11
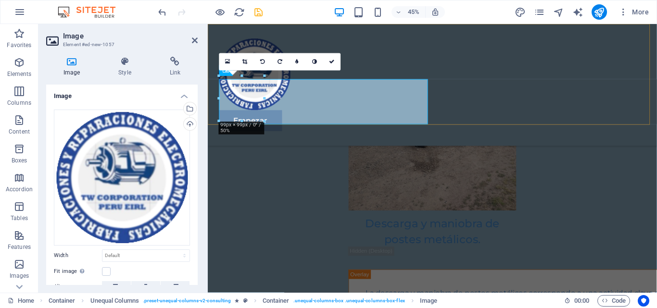
scroll to position [3947, 0]
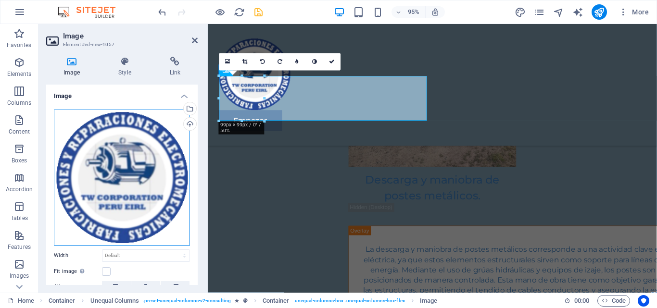
click at [87, 125] on div "Drag files here, click to choose files or select files from Files or our free s…" at bounding box center [122, 178] width 136 height 136
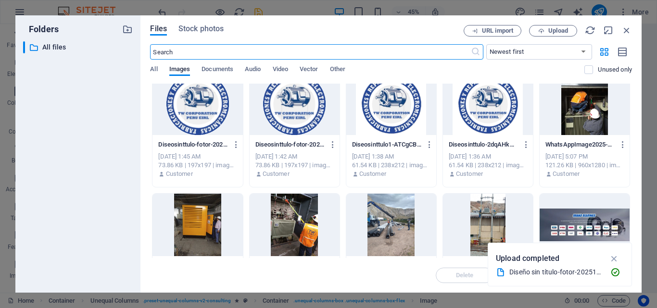
scroll to position [0, 0]
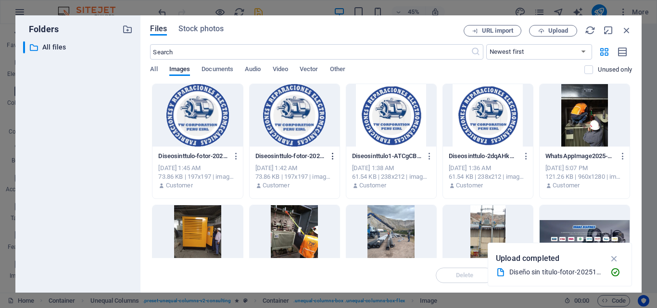
click at [330, 158] on icon "button" at bounding box center [333, 156] width 9 height 9
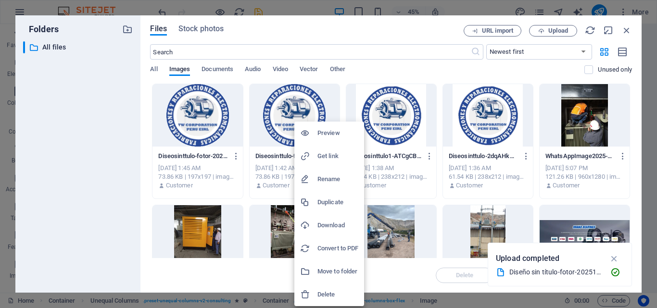
click at [334, 283] on h6 "Delete" at bounding box center [337, 295] width 41 height 12
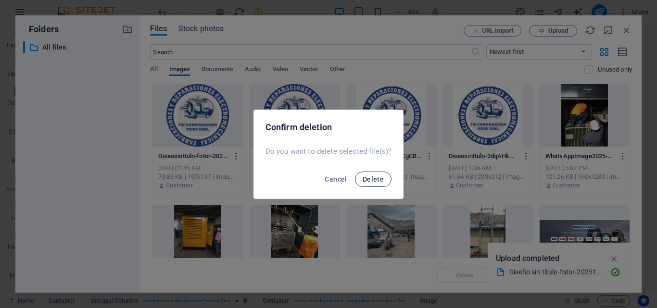
click at [375, 179] on span "Delete" at bounding box center [373, 180] width 21 height 8
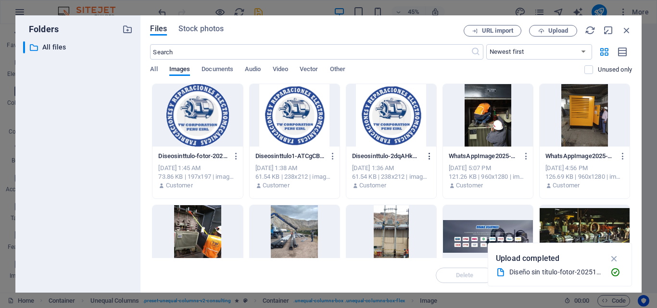
click at [426, 156] on icon "button" at bounding box center [429, 156] width 9 height 9
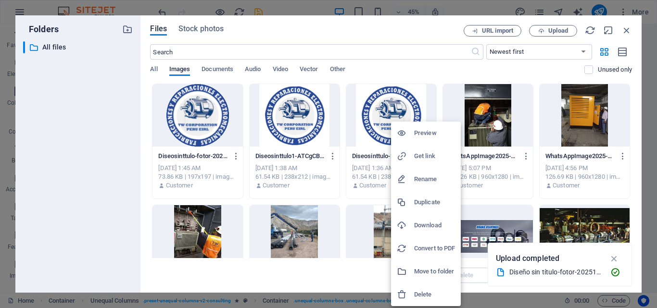
click at [420, 283] on h6 "Delete" at bounding box center [434, 295] width 41 height 12
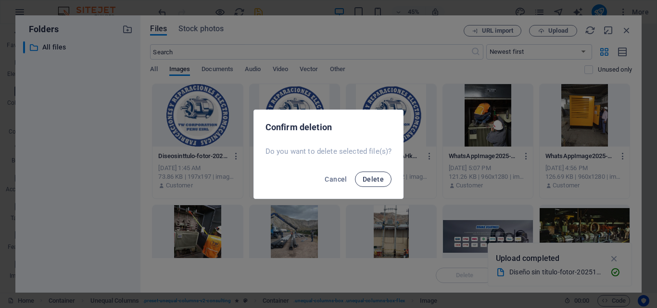
click at [373, 185] on button "Delete" at bounding box center [373, 179] width 37 height 15
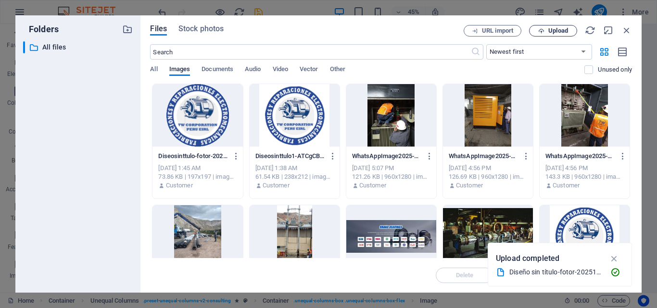
click at [567, 31] on span "Upload" at bounding box center [558, 31] width 20 height 6
click at [563, 30] on span "Upload" at bounding box center [558, 31] width 20 height 6
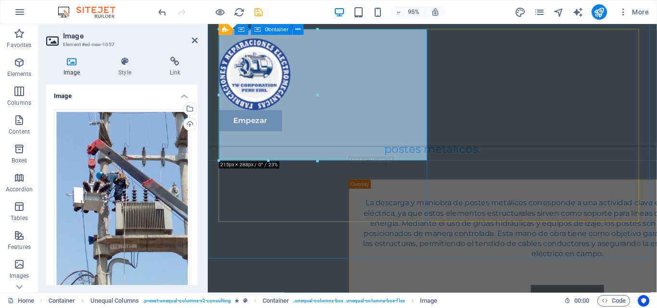
scroll to position [3995, 0]
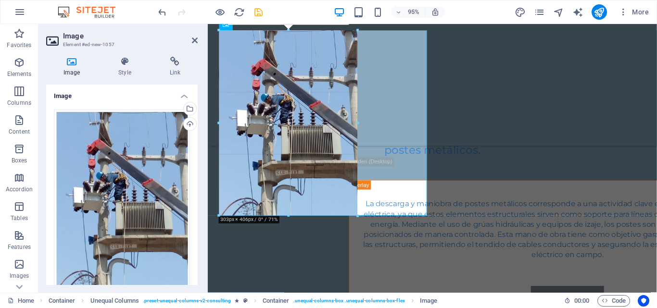
drag, startPoint x: 316, startPoint y: 163, endPoint x: 360, endPoint y: 192, distance: 53.2
type input "304"
select select "px"
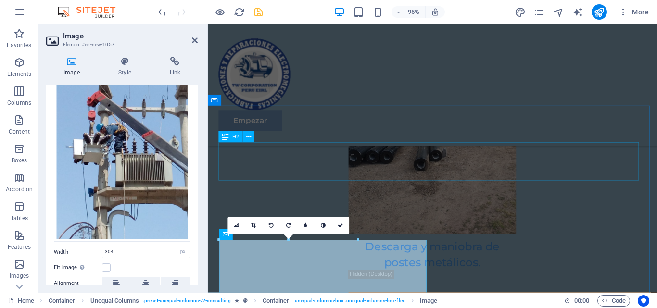
scroll to position [3899, 0]
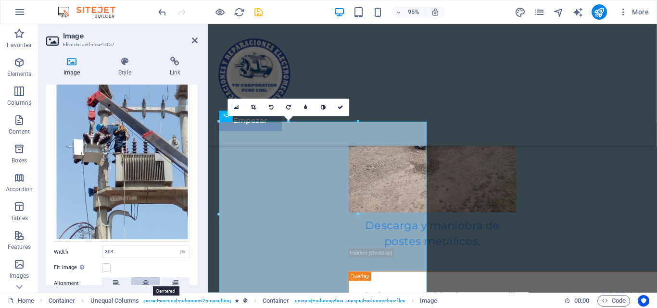
click at [153, 280] on button at bounding box center [145, 284] width 29 height 12
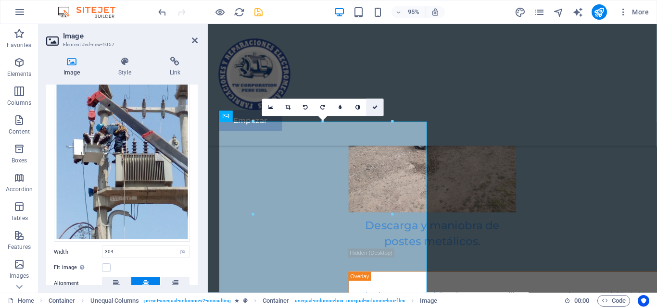
click at [372, 101] on link at bounding box center [375, 107] width 17 height 17
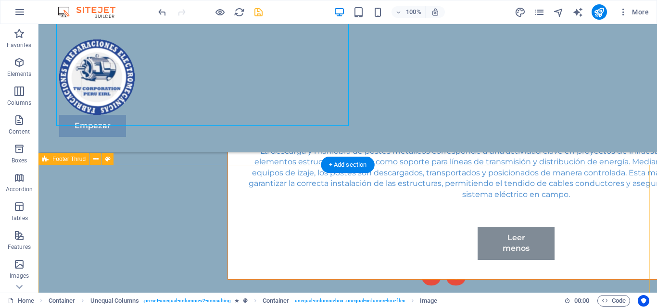
scroll to position [4178, 0]
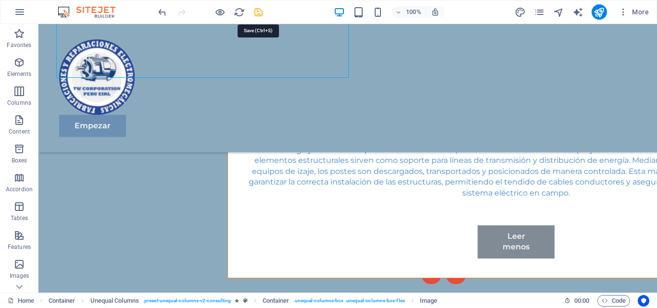
click at [258, 10] on icon "save" at bounding box center [258, 12] width 11 height 11
checkbox input "false"
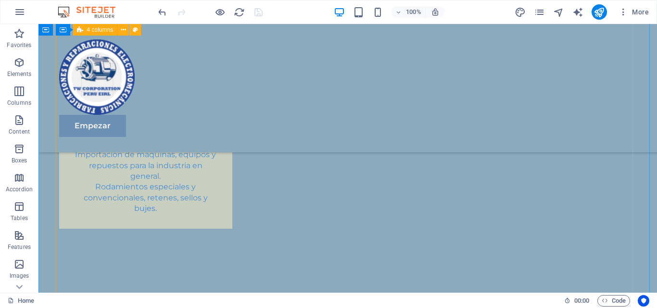
scroll to position [1917, 0]
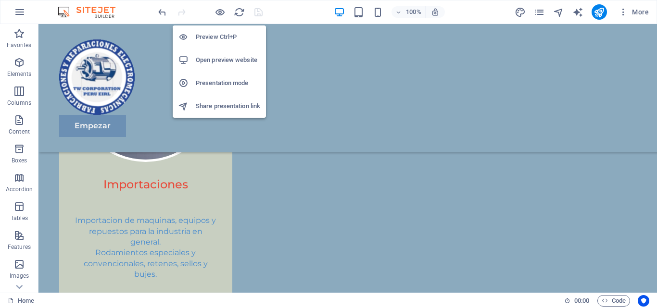
click at [228, 63] on h6 "Open preview website" at bounding box center [228, 60] width 64 height 12
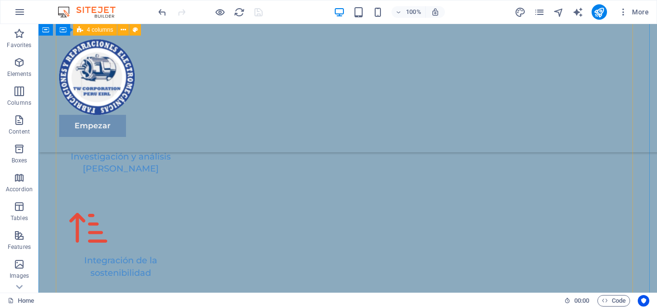
scroll to position [2686, 0]
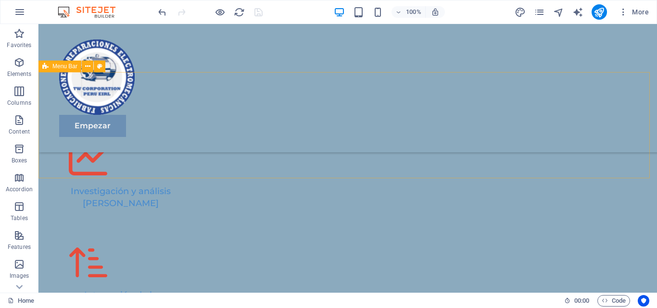
scroll to position [2446, 0]
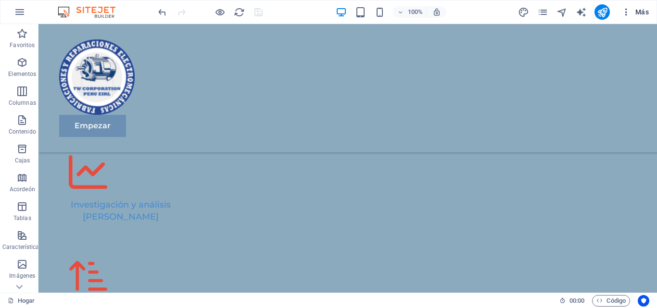
click at [637, 10] on font "Más" at bounding box center [641, 12] width 13 height 8
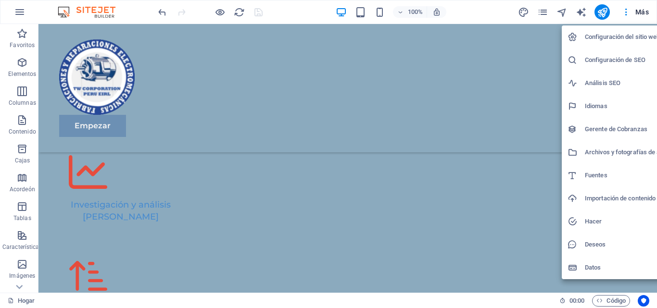
click at [597, 13] on div at bounding box center [328, 154] width 657 height 308
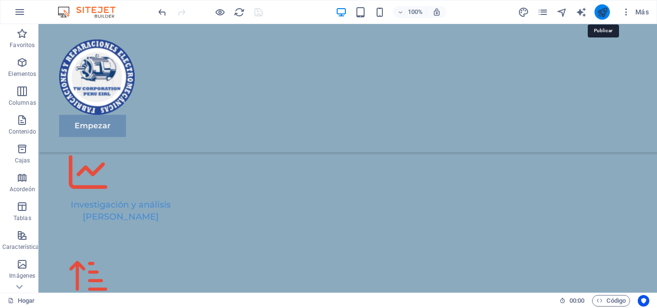
click at [602, 10] on icon "publicar" at bounding box center [602, 12] width 11 height 11
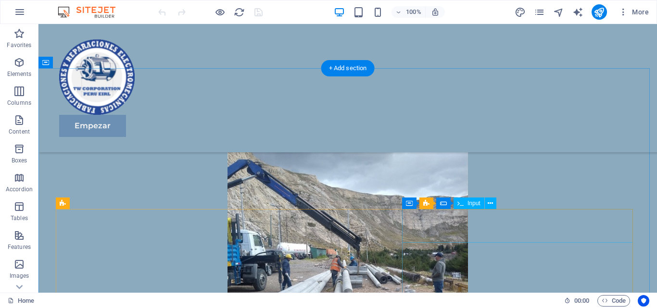
scroll to position [3896, 0]
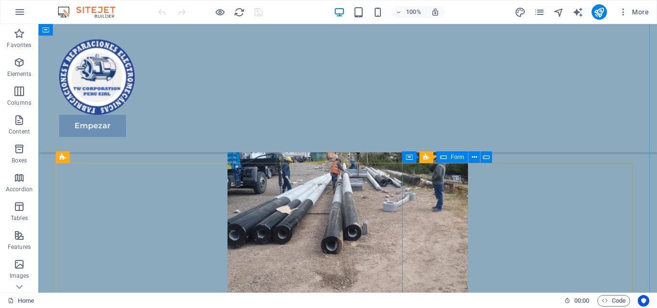
click at [457, 157] on span "Form" at bounding box center [457, 157] width 13 height 6
click at [456, 157] on span "Form" at bounding box center [457, 157] width 13 height 6
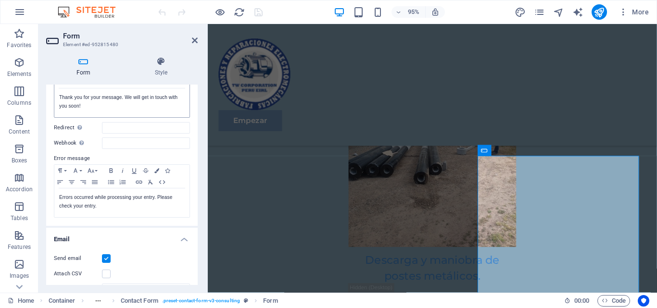
scroll to position [48, 0]
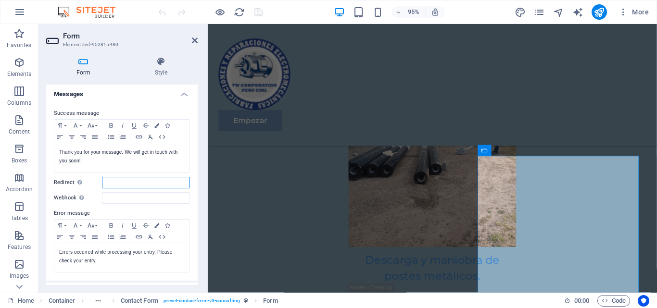
click at [139, 186] on input "Redirect Define a redirect target upon successful form submission; for example,…" at bounding box center [146, 183] width 88 height 12
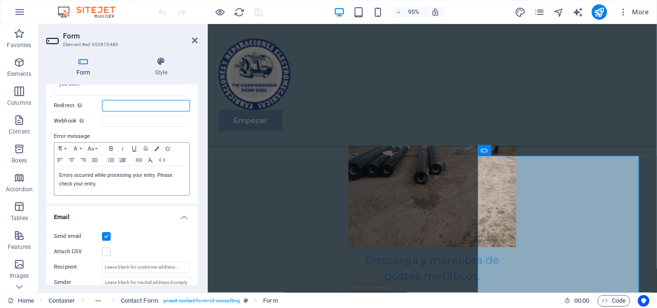
scroll to position [192, 0]
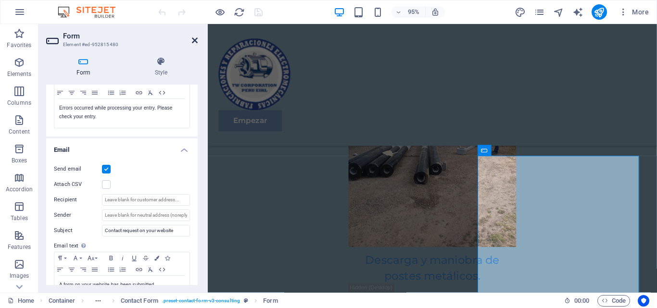
click at [196, 38] on icon at bounding box center [195, 41] width 6 height 8
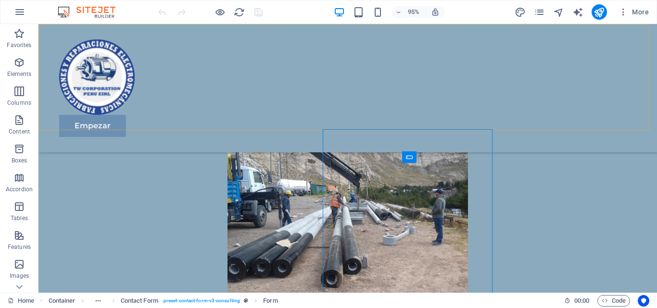
scroll to position [3896, 0]
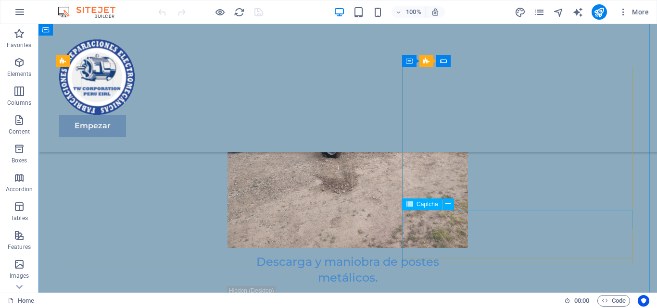
scroll to position [3896, 0]
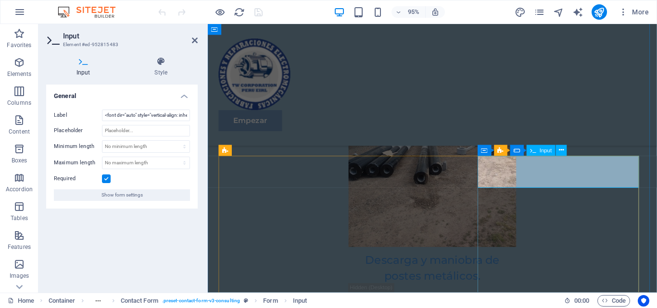
click at [192, 43] on icon at bounding box center [195, 41] width 6 height 8
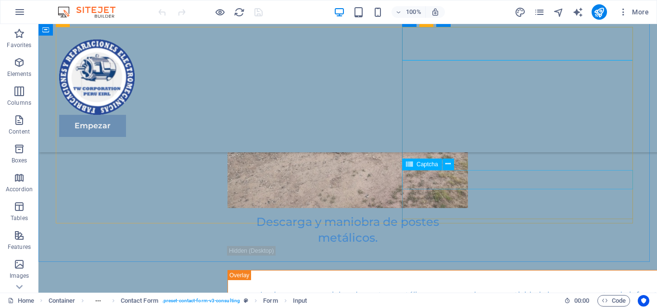
scroll to position [4178, 0]
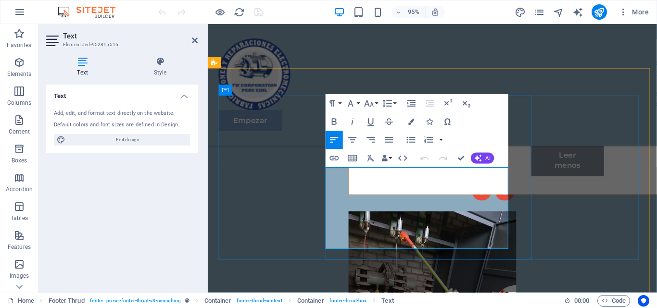
scroll to position [4212, 0]
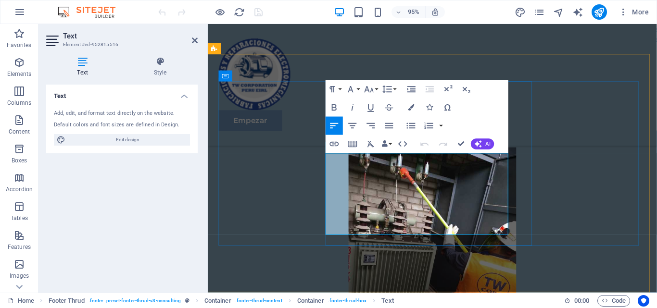
drag, startPoint x: 405, startPoint y: 238, endPoint x: 335, endPoint y: 221, distance: 72.8
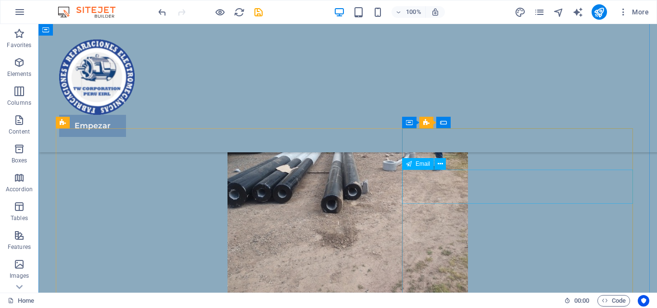
scroll to position [3923, 0]
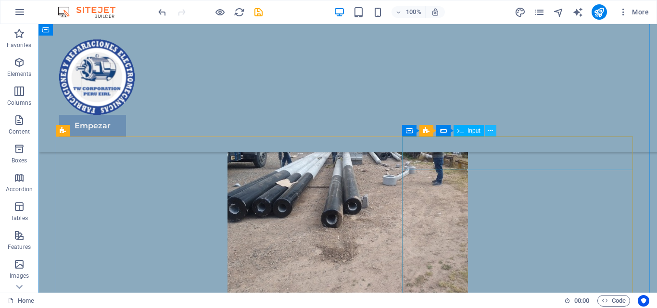
click at [489, 133] on icon at bounding box center [490, 131] width 5 height 10
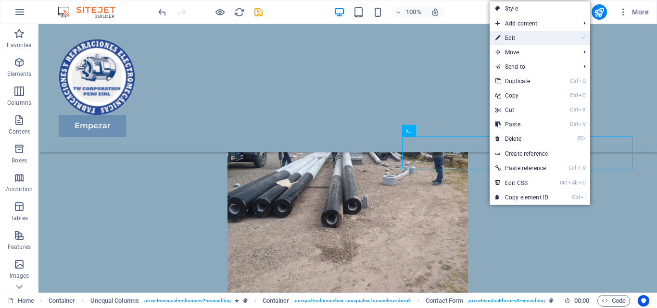
click at [550, 40] on link "⏎ Edit" at bounding box center [522, 38] width 64 height 14
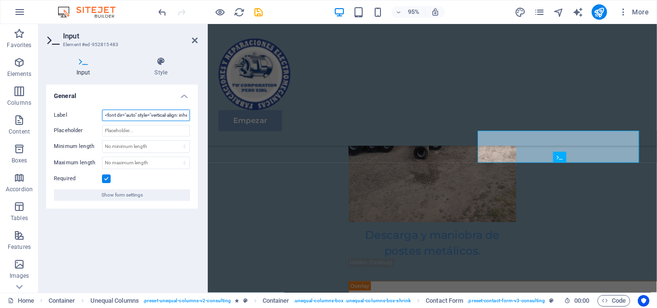
click at [142, 120] on input "<font dir="auto" style="vertical-align: inherit;"><font dir="auto" style="verti…" at bounding box center [146, 116] width 88 height 12
drag, startPoint x: 165, startPoint y: 122, endPoint x: 2, endPoint y: 142, distance: 164.3
click at [2, 142] on section "Favorites Elements Columns Content Boxes Accordion Tables Features Images Slide…" at bounding box center [328, 158] width 657 height 269
click at [67, 35] on h2 "Input" at bounding box center [130, 36] width 135 height 9
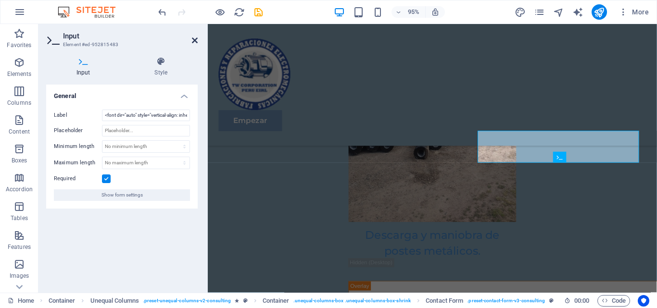
click at [195, 42] on icon at bounding box center [195, 41] width 6 height 8
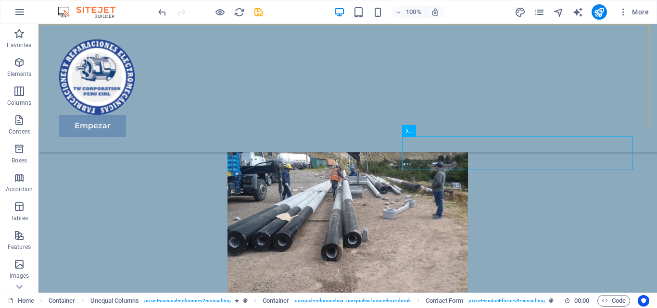
scroll to position [3923, 0]
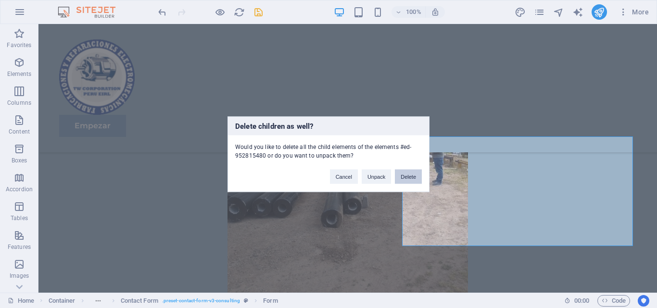
click at [418, 173] on button "Delete" at bounding box center [408, 176] width 27 height 14
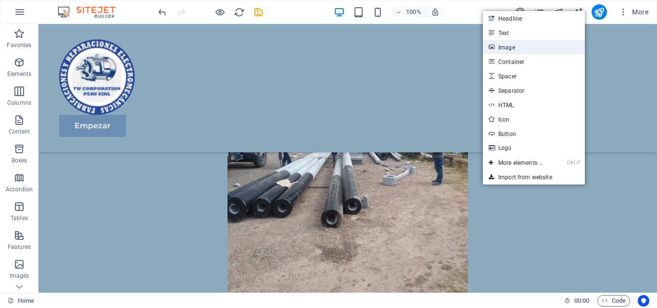
click at [515, 43] on link "Image" at bounding box center [534, 47] width 102 height 14
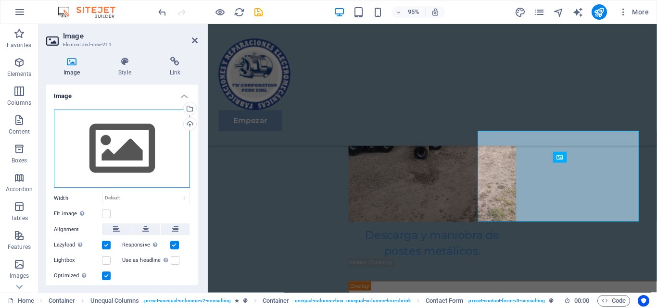
drag, startPoint x: 113, startPoint y: 150, endPoint x: 118, endPoint y: 148, distance: 5.0
click at [114, 149] on div "Drag files here, click to choose files or select files from Files or our free s…" at bounding box center [122, 149] width 136 height 79
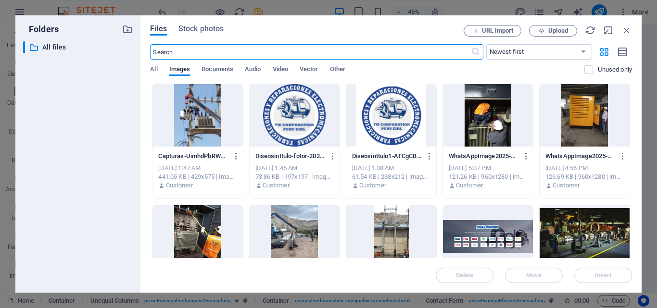
scroll to position [3873, 0]
click at [551, 31] on span "Upload" at bounding box center [558, 31] width 20 height 6
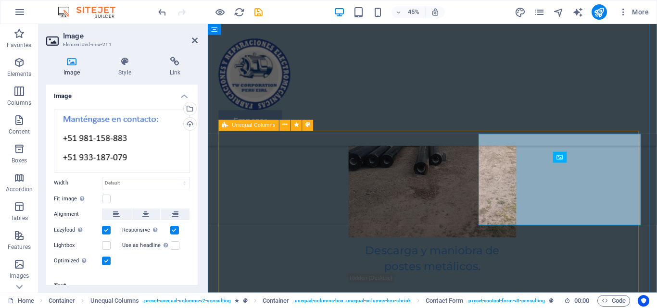
scroll to position [3889, 0]
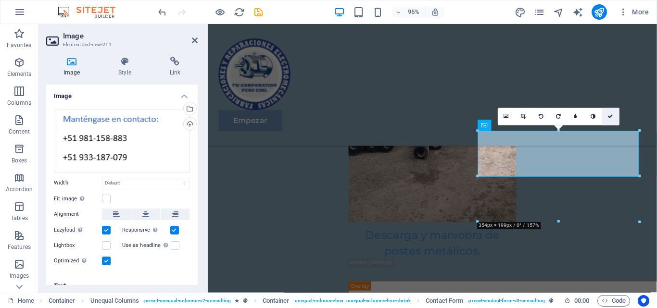
click at [613, 118] on icon at bounding box center [611, 116] width 6 height 5
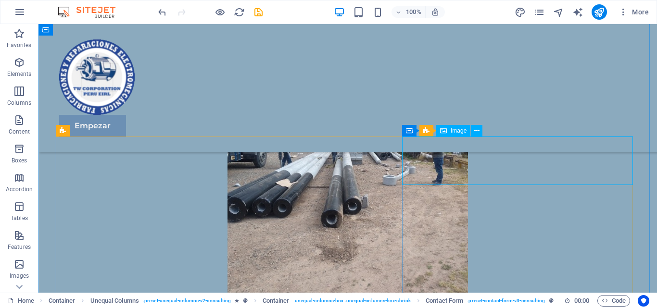
drag, startPoint x: 443, startPoint y: 162, endPoint x: 287, endPoint y: 177, distance: 157.1
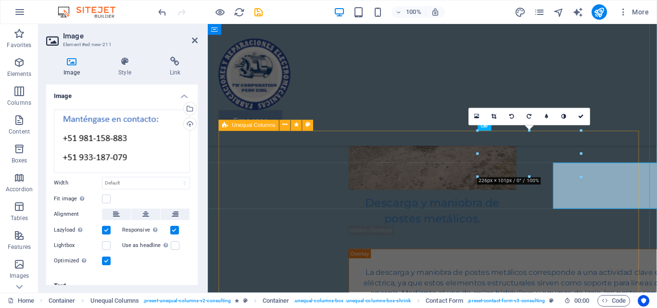
scroll to position [3889, 0]
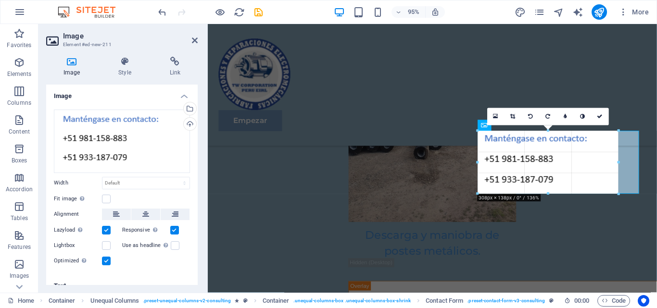
drag, startPoint x: 582, startPoint y: 177, endPoint x: 622, endPoint y: 183, distance: 41.4
type input "308"
select select "px"
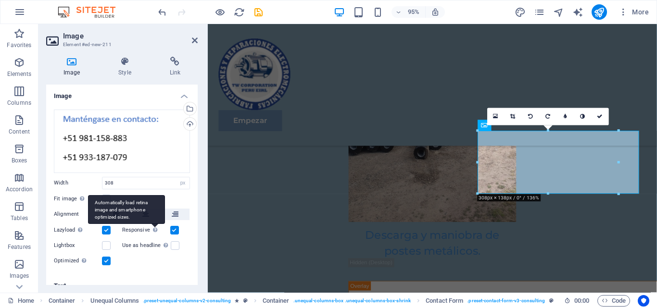
click at [152, 223] on div "Drag files here, click to choose files or select files from Files or our free s…" at bounding box center [122, 188] width 152 height 173
click at [146, 213] on div "Automatically load retina image and smartphone optimized sizes." at bounding box center [126, 209] width 77 height 29
click at [0, 0] on input "Responsive Automatically load retina image and smartphone optimized sizes." at bounding box center [0, 0] width 0 height 0
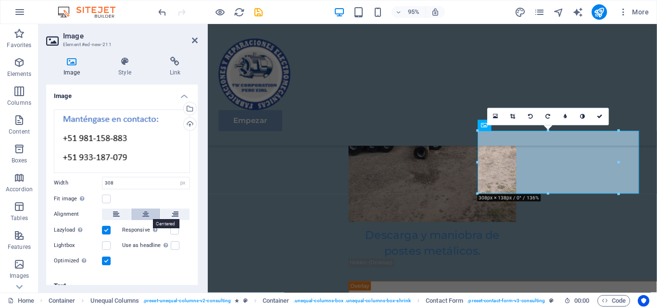
click at [149, 212] on button at bounding box center [145, 215] width 29 height 12
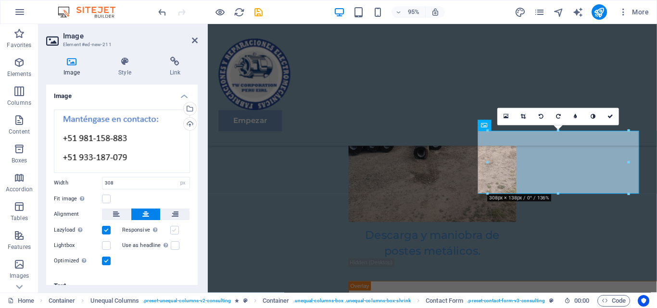
click at [175, 229] on label at bounding box center [174, 230] width 9 height 9
click at [0, 0] on input "Responsive Automatically load retina image and smartphone optimized sizes." at bounding box center [0, 0] width 0 height 0
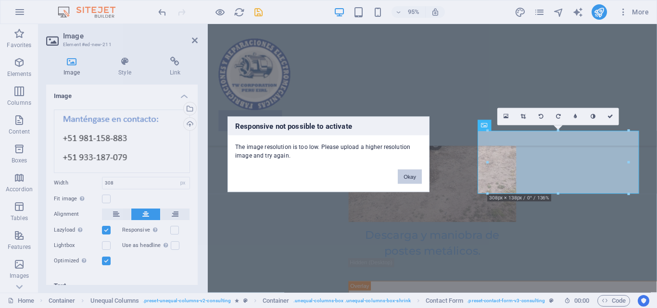
click at [407, 180] on button "Okay" at bounding box center [410, 176] width 24 height 14
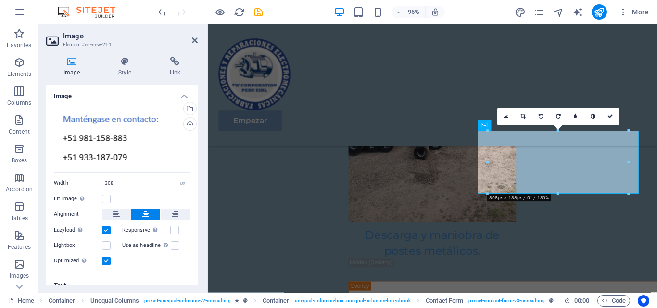
click at [108, 240] on div "Lightbox" at bounding box center [88, 246] width 68 height 12
click at [109, 242] on label at bounding box center [106, 245] width 9 height 9
click at [0, 0] on input "Lightbox" at bounding box center [0, 0] width 0 height 0
drag, startPoint x: 196, startPoint y: 40, endPoint x: 527, endPoint y: 203, distance: 368.5
click at [196, 40] on icon at bounding box center [195, 41] width 6 height 8
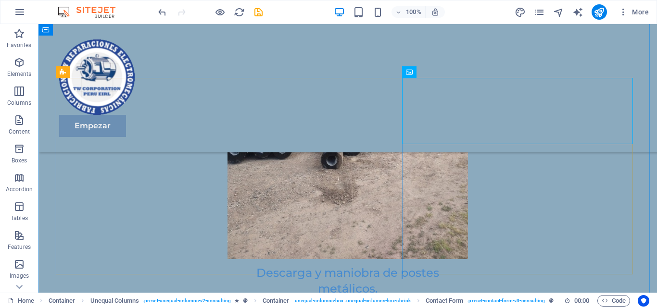
scroll to position [3923, 0]
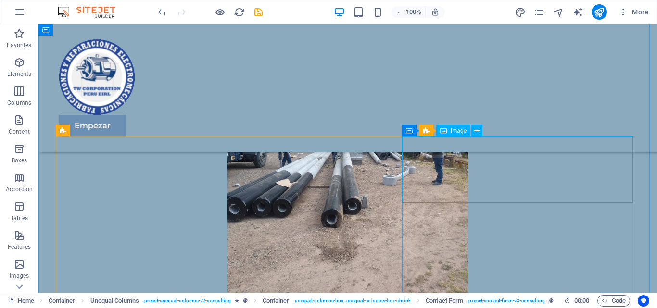
drag, startPoint x: 499, startPoint y: 174, endPoint x: 343, endPoint y: 181, distance: 155.6
select select "px"
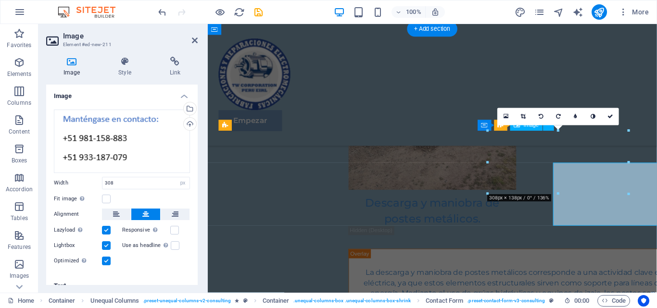
scroll to position [3889, 0]
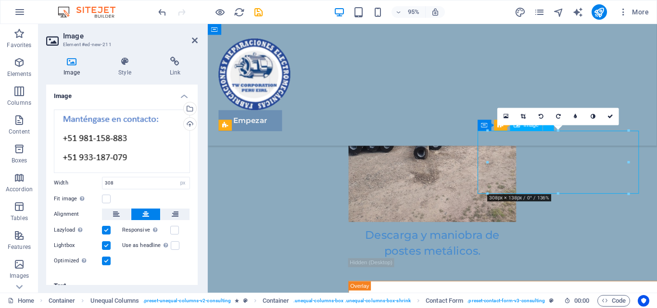
drag, startPoint x: 539, startPoint y: 175, endPoint x: 537, endPoint y: 200, distance: 25.1
drag, startPoint x: 545, startPoint y: 175, endPoint x: 516, endPoint y: 233, distance: 65.6
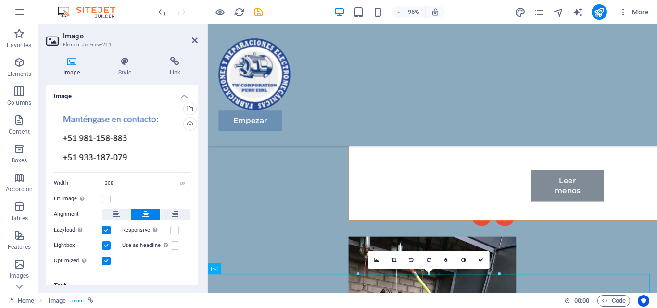
scroll to position [4128, 0]
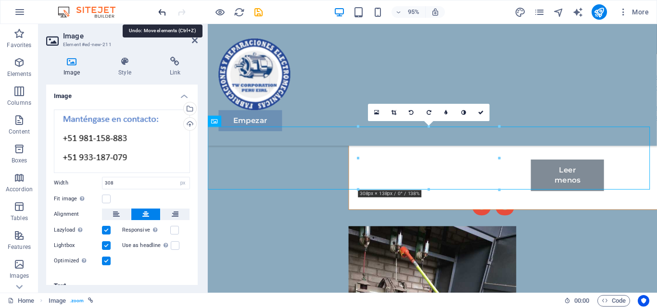
click at [162, 14] on icon "undo" at bounding box center [162, 12] width 11 height 11
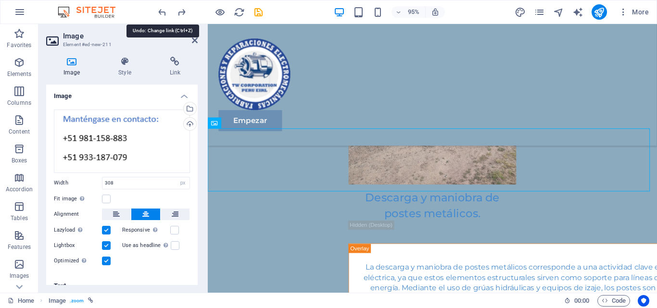
scroll to position [3893, 0]
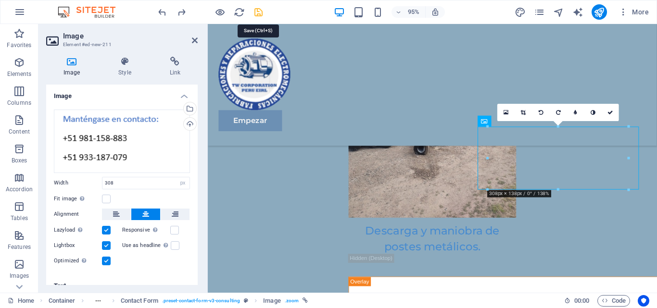
click at [256, 14] on icon "save" at bounding box center [258, 12] width 11 height 11
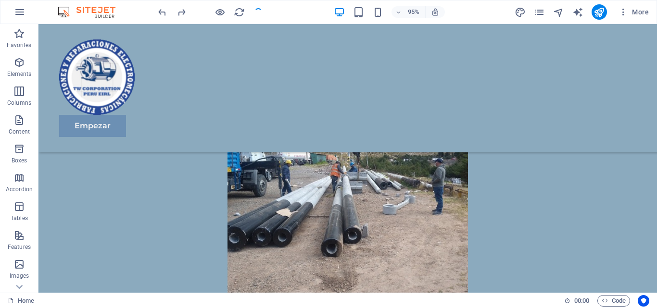
scroll to position [3927, 0]
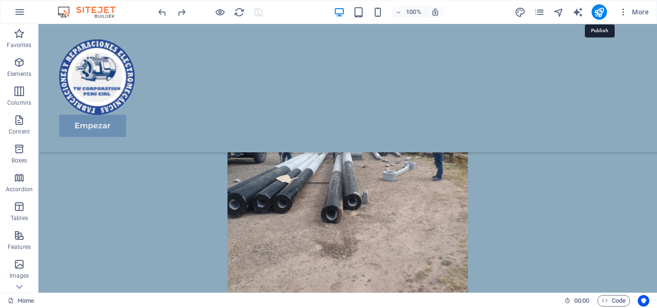
drag, startPoint x: 596, startPoint y: 9, endPoint x: 590, endPoint y: 10, distance: 6.4
click at [594, 9] on icon "publish" at bounding box center [599, 12] width 11 height 11
